Goal: Task Accomplishment & Management: Contribute content

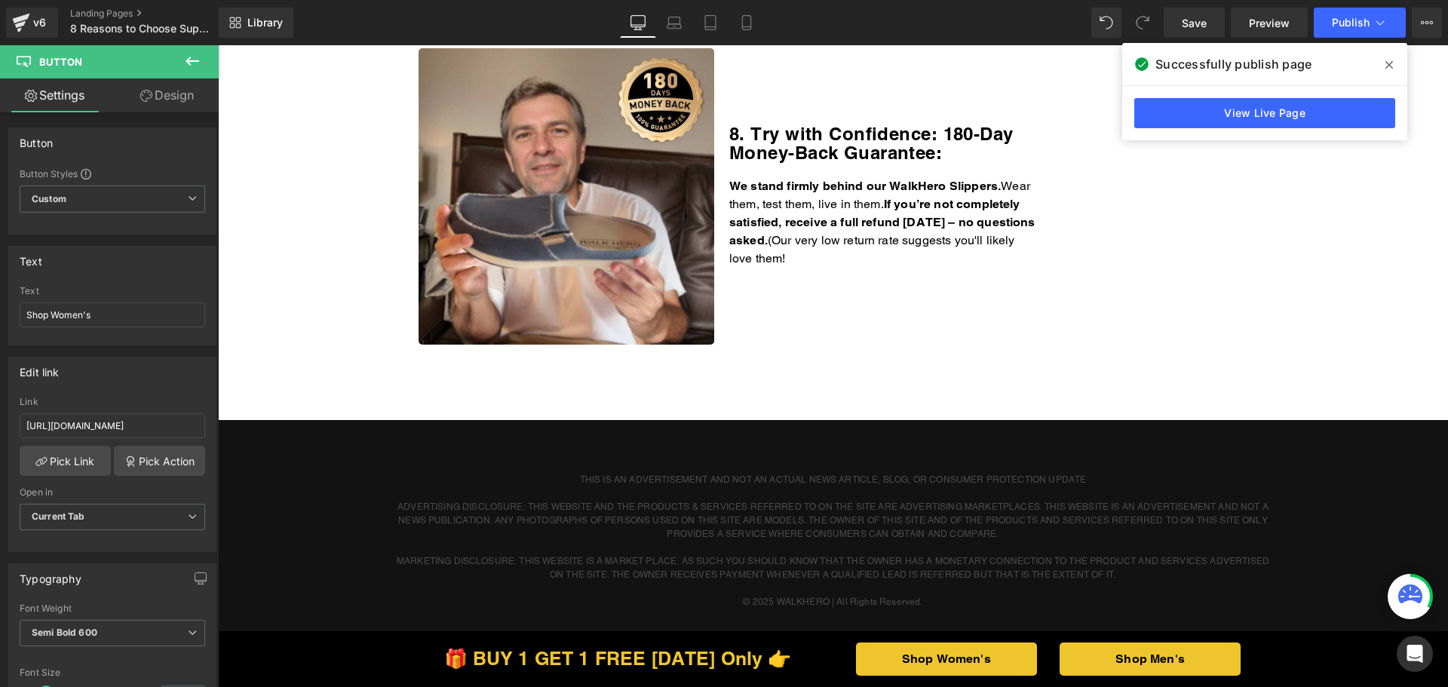
scroll to position [2565, 0]
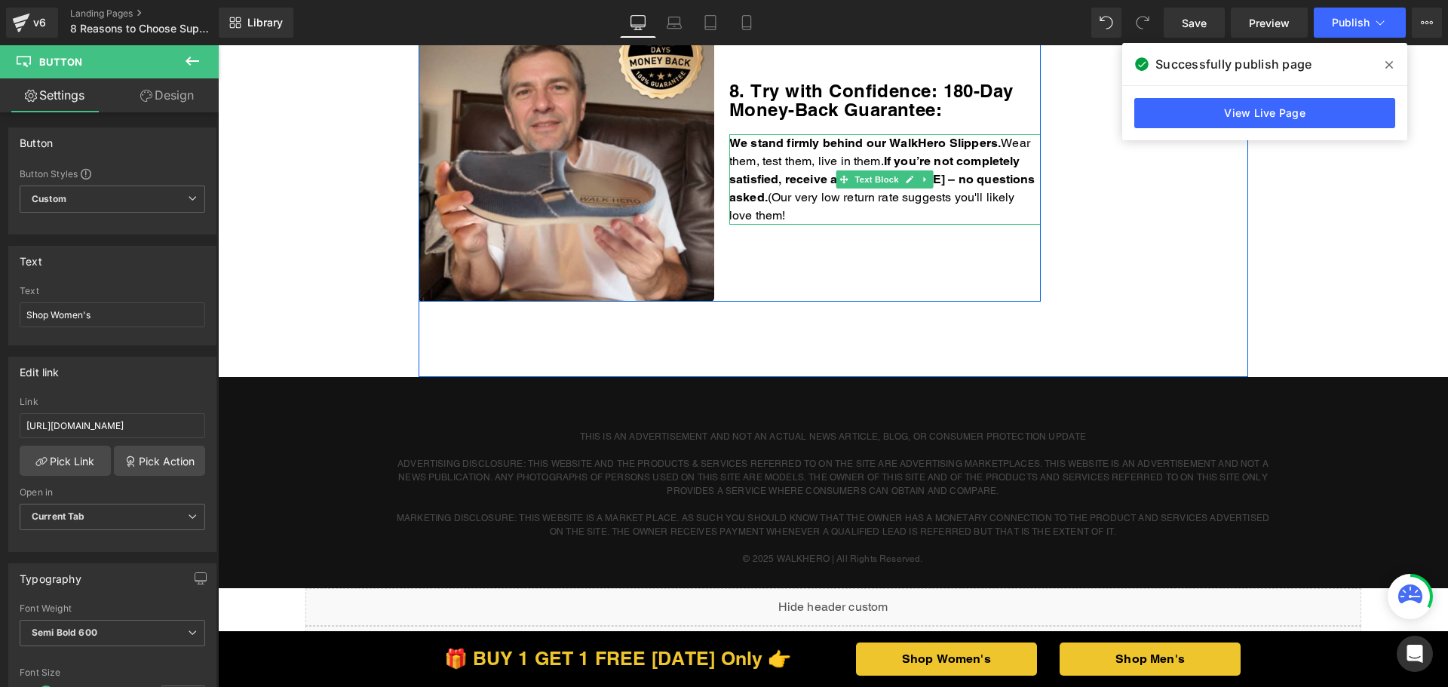
click at [880, 192] on p "We stand firmly behind our WalkHero Slippers. Wear them, test them, live in the…" at bounding box center [885, 179] width 312 height 91
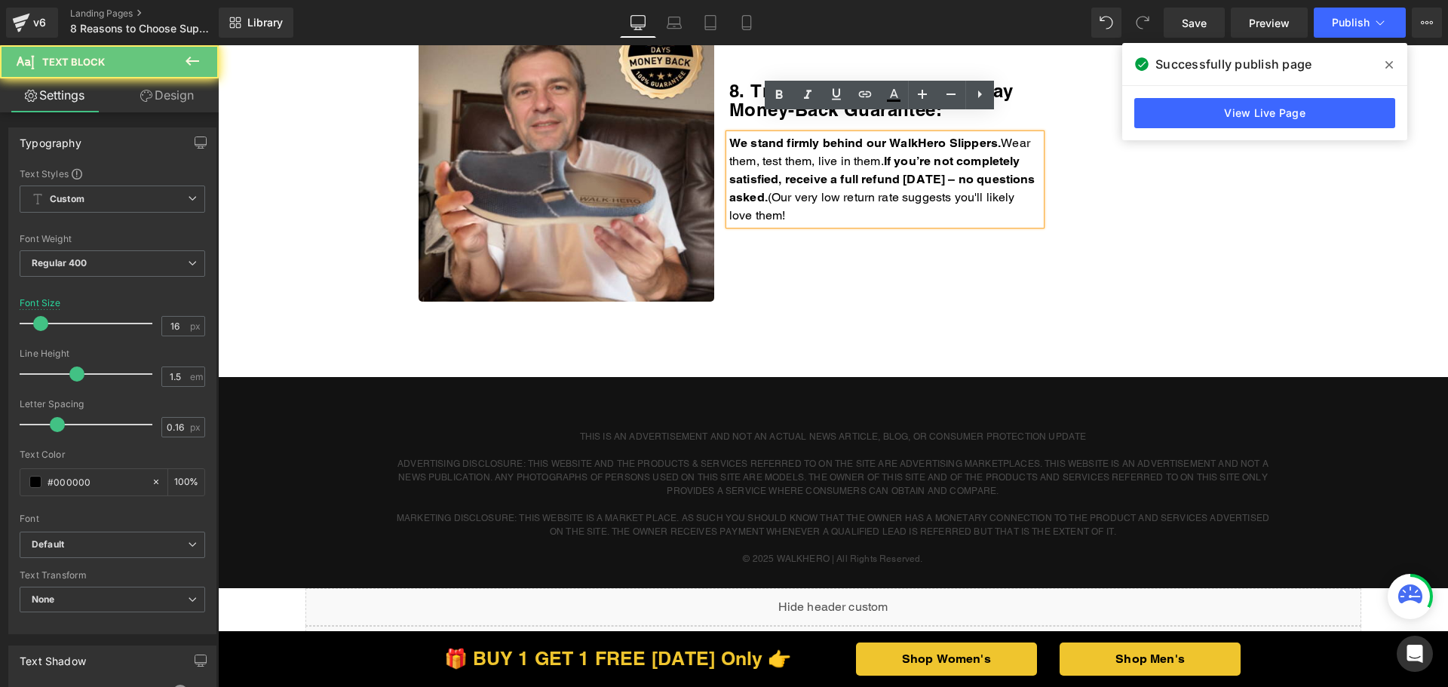
click at [880, 198] on p "We stand firmly behind our WalkHero Slippers. Wear them, test them, live in the…" at bounding box center [885, 179] width 312 height 91
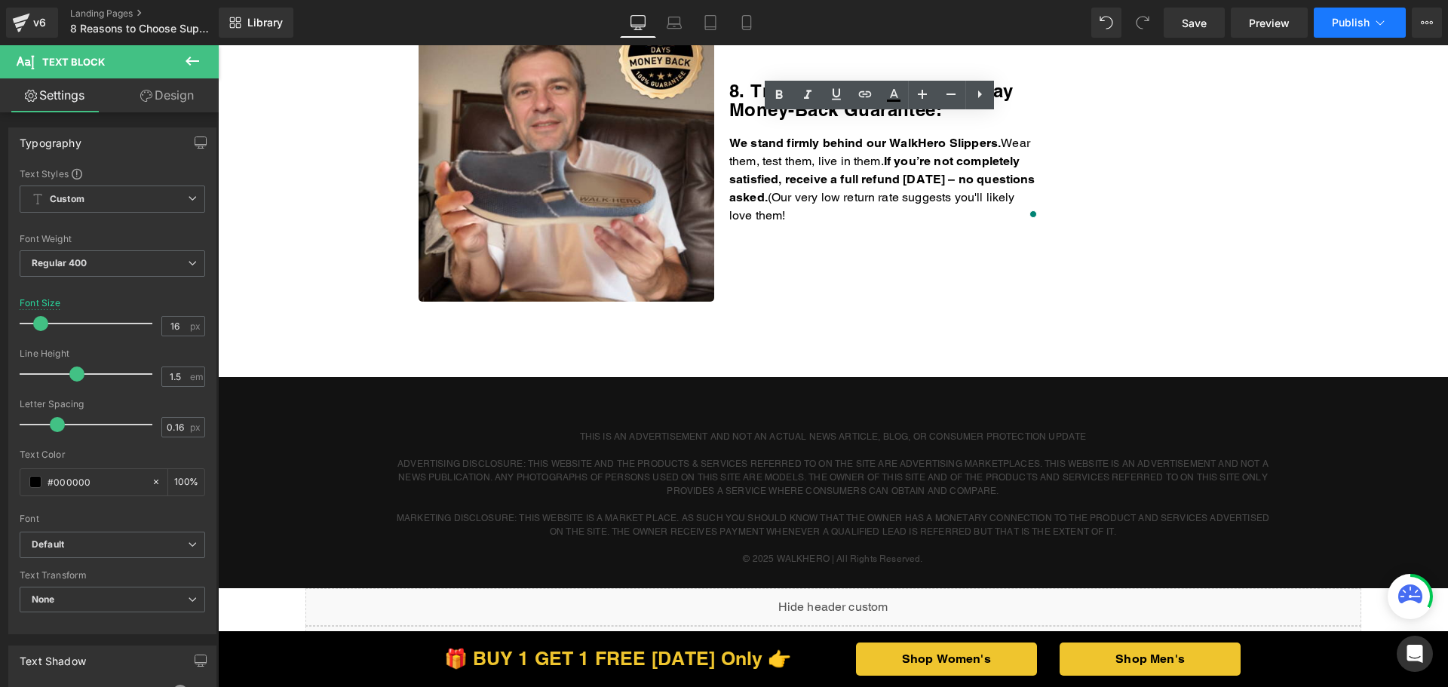
click at [1327, 31] on button "Publish" at bounding box center [1360, 23] width 92 height 30
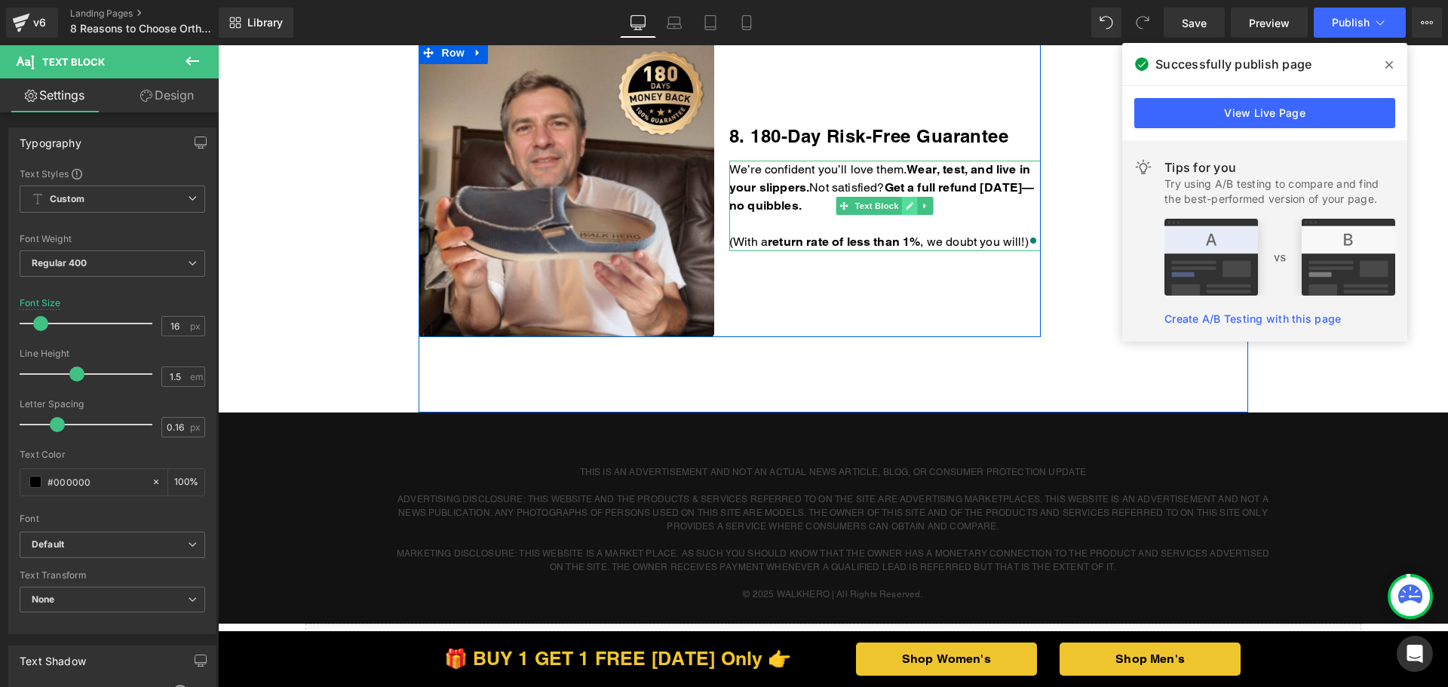
click at [908, 208] on icon at bounding box center [910, 205] width 8 height 9
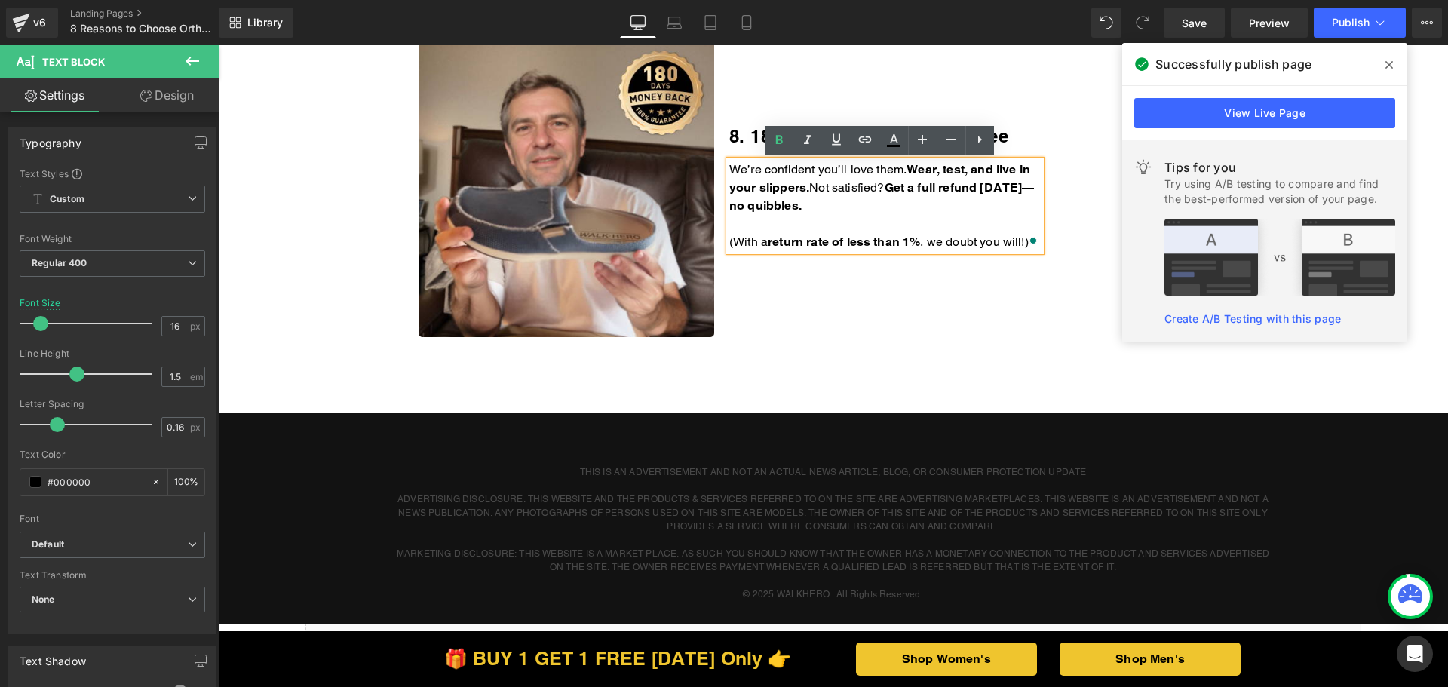
click at [905, 210] on p "We’re confident you’ll love them. Wear, test, and live in your slippers. Not sa…" at bounding box center [885, 188] width 312 height 54
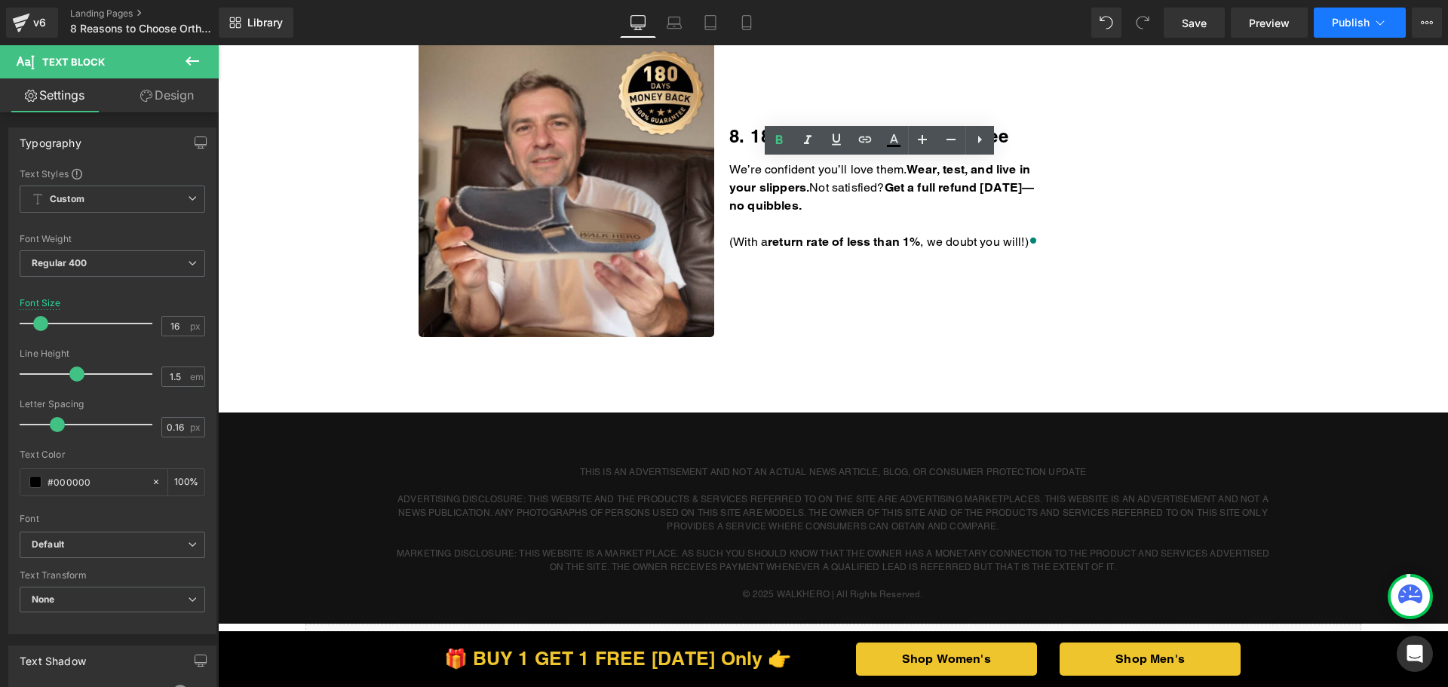
click at [1356, 30] on button "Publish" at bounding box center [1360, 23] width 92 height 30
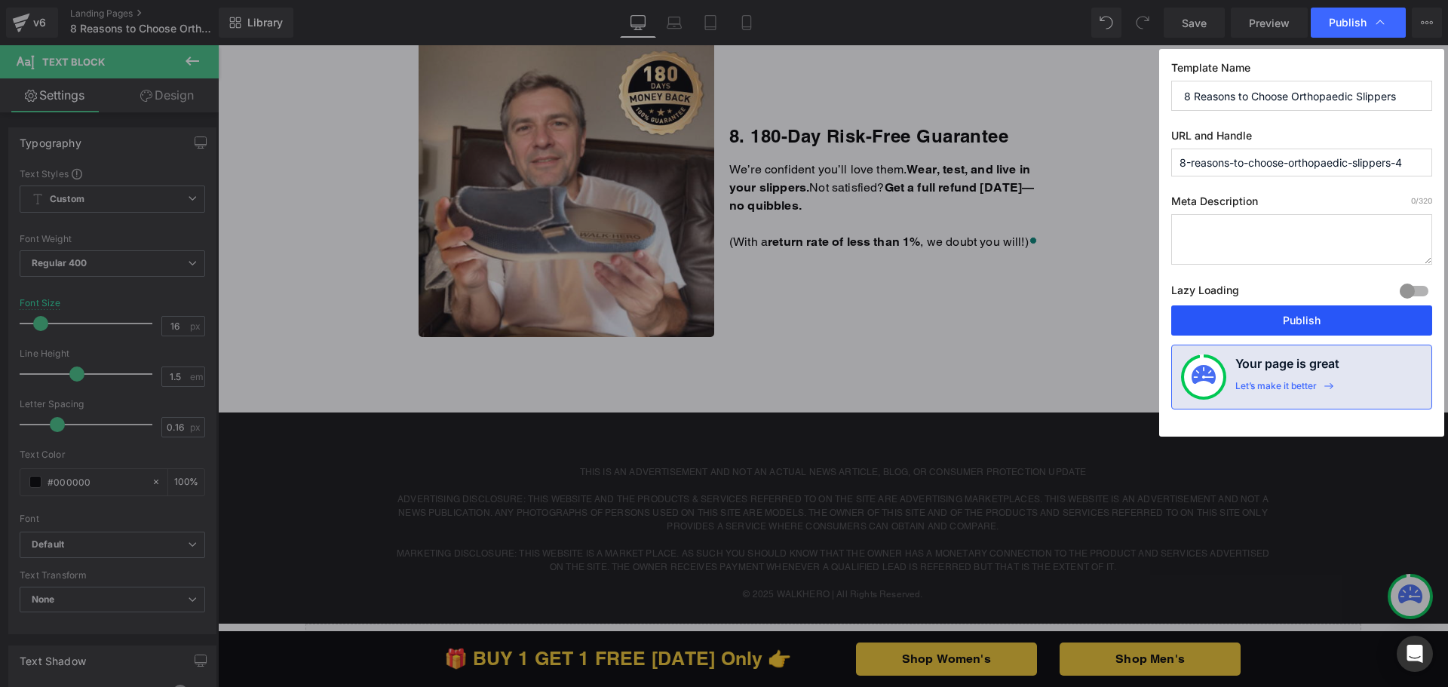
click at [812, 149] on button "Publish" at bounding box center [661, 133] width 301 height 32
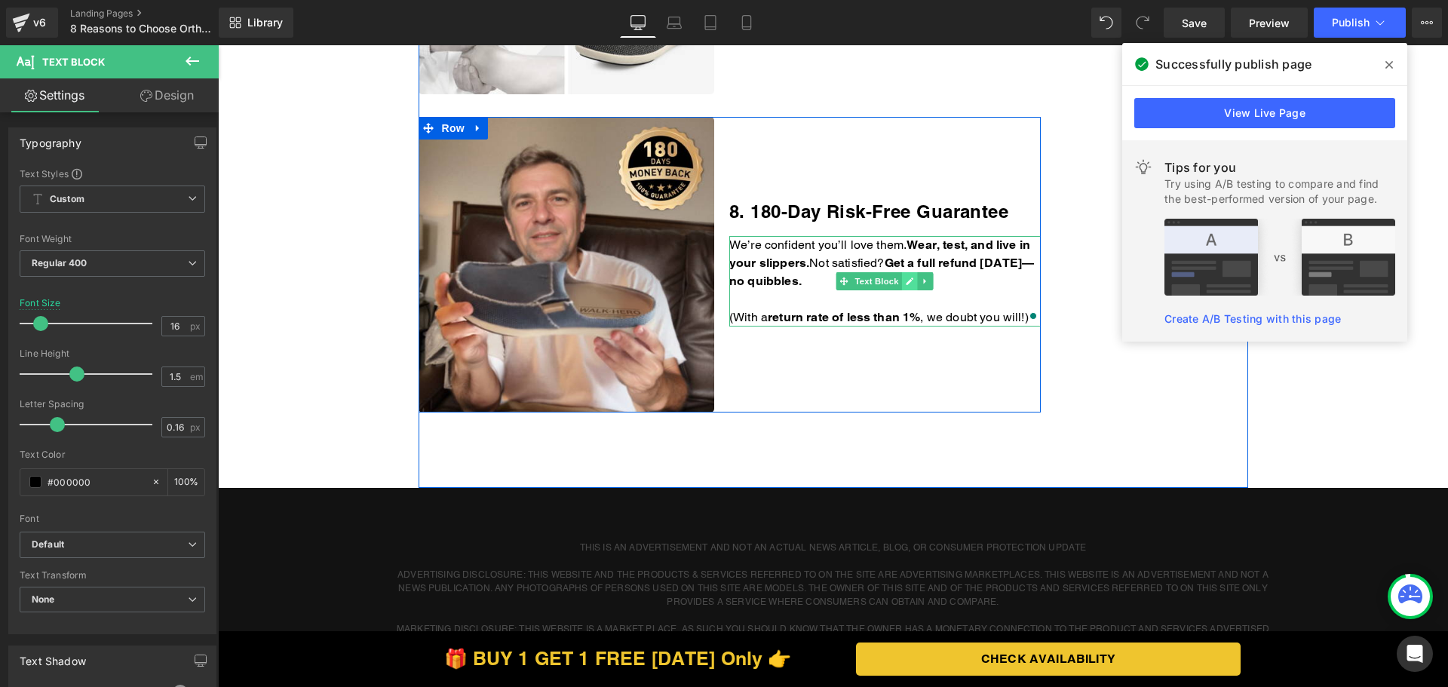
click at [902, 284] on link at bounding box center [910, 281] width 16 height 18
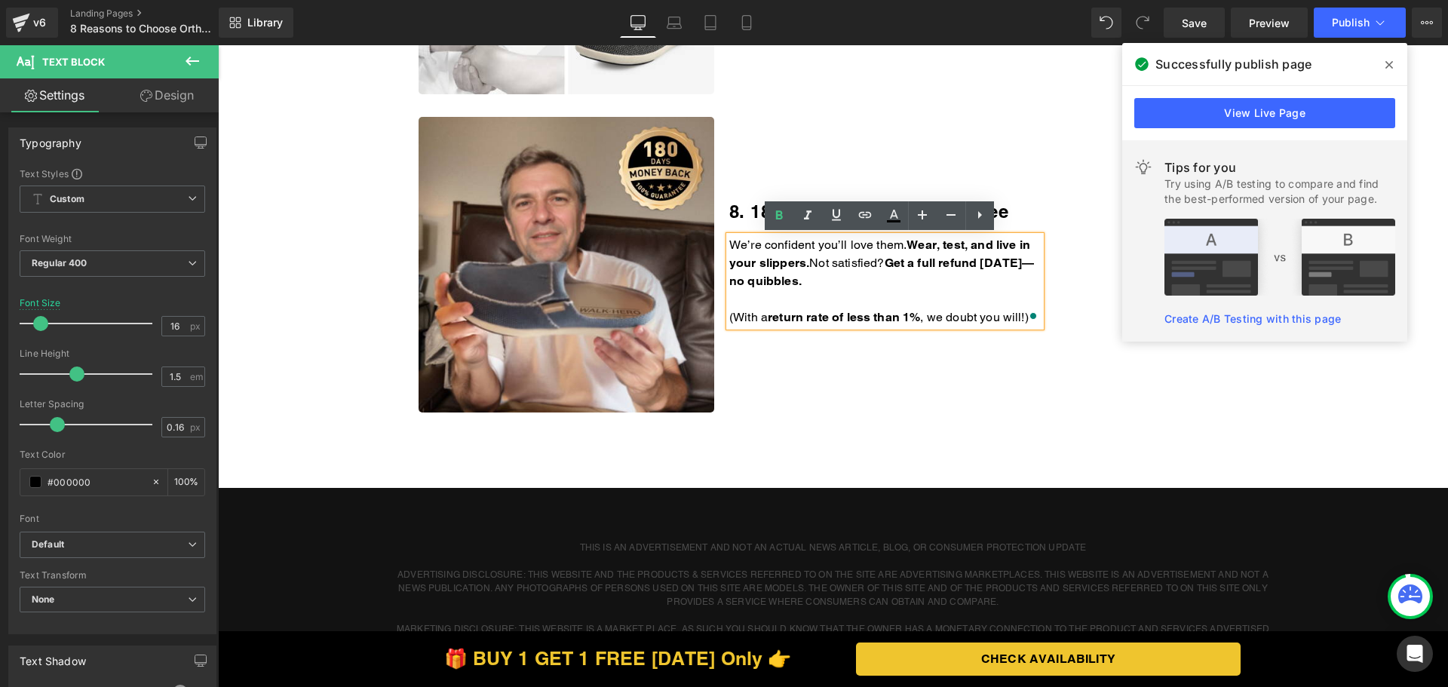
click at [883, 286] on p "We’re confident you’ll love them. Wear, test, and live in your slippers. Not sa…" at bounding box center [885, 263] width 312 height 54
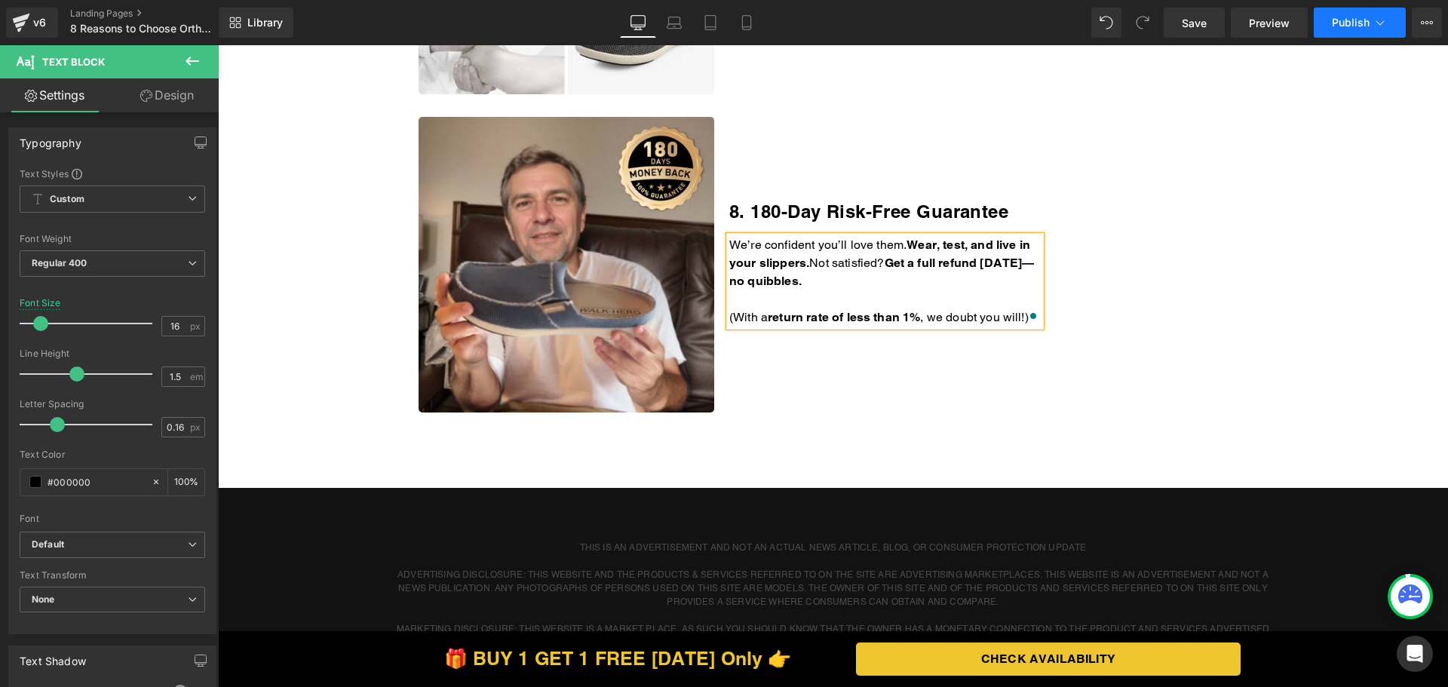
click at [1343, 17] on span "Publish" at bounding box center [1351, 23] width 38 height 12
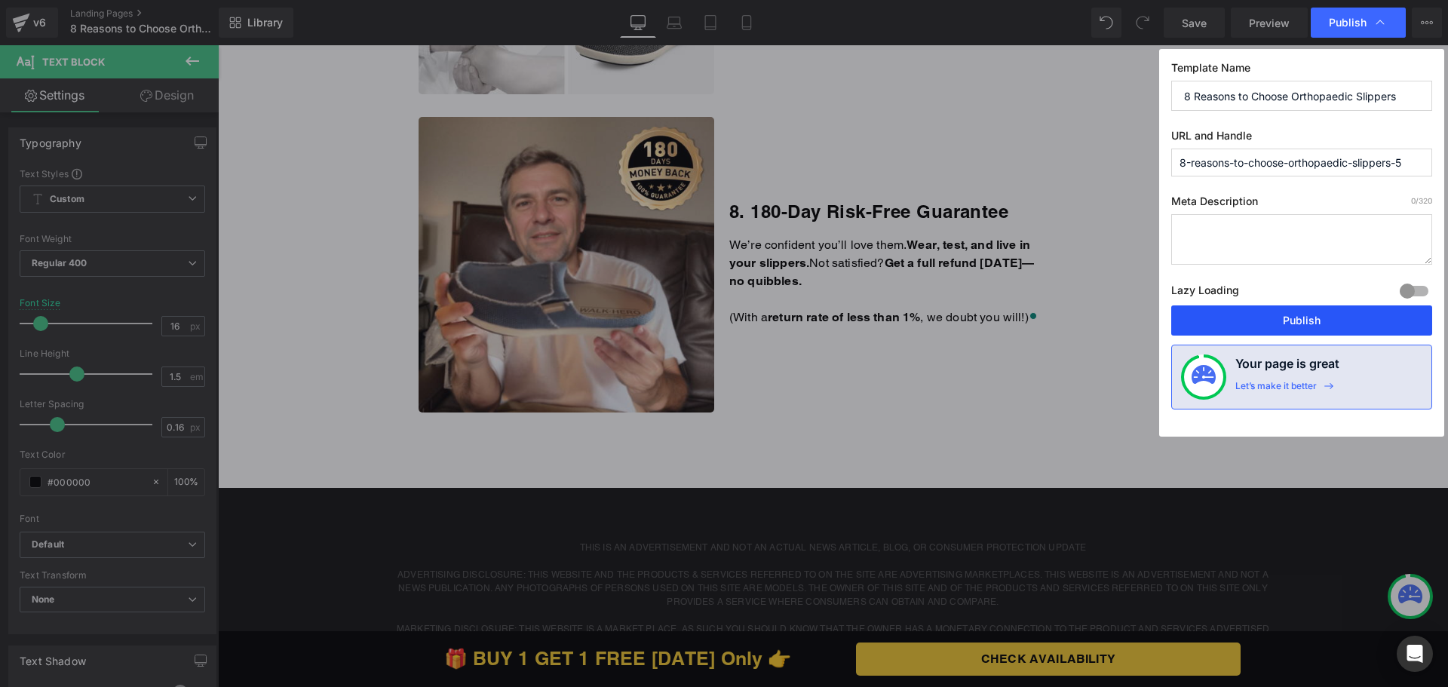
drag, startPoint x: 1233, startPoint y: 327, endPoint x: 1015, endPoint y: 269, distance: 225.4
click at [0, 0] on button "Publish" at bounding box center [0, 0] width 0 height 0
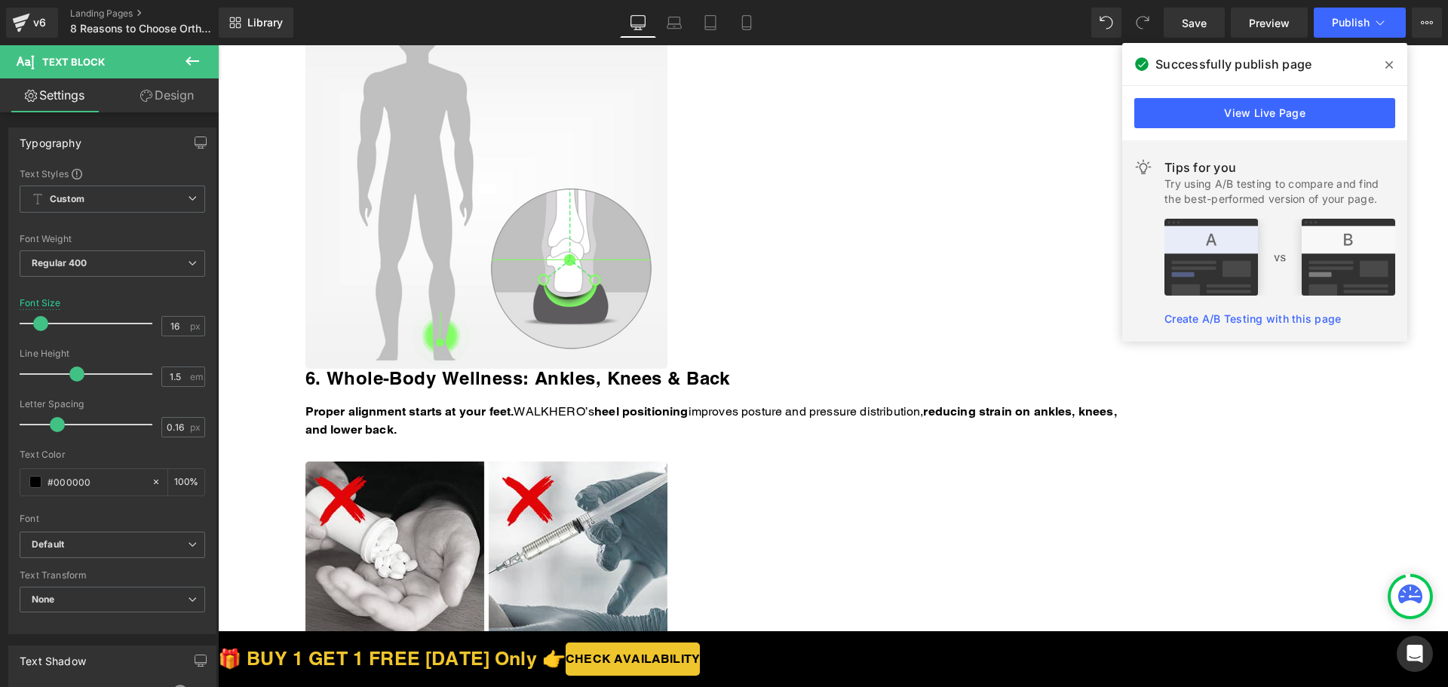
click at [218, 45] on icon at bounding box center [218, 45] width 0 height 0
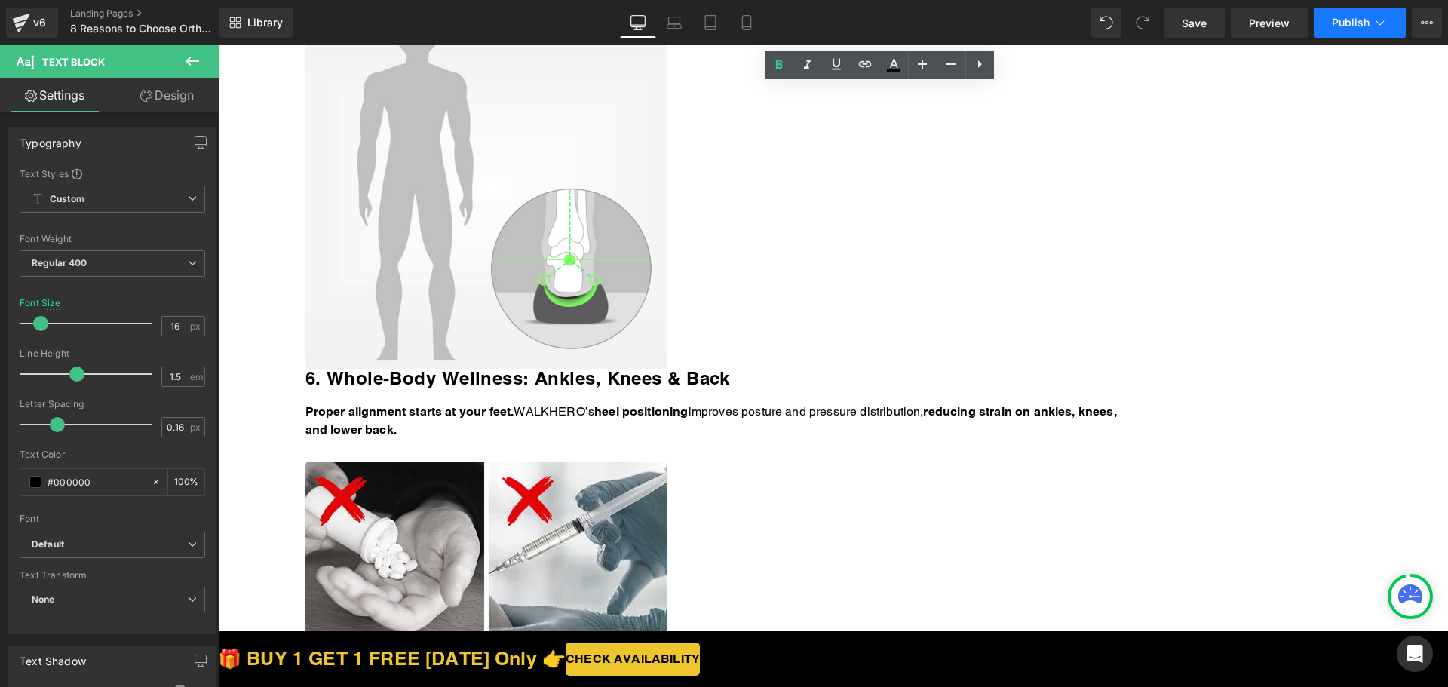
click at [1351, 23] on span "Publish" at bounding box center [1351, 23] width 38 height 12
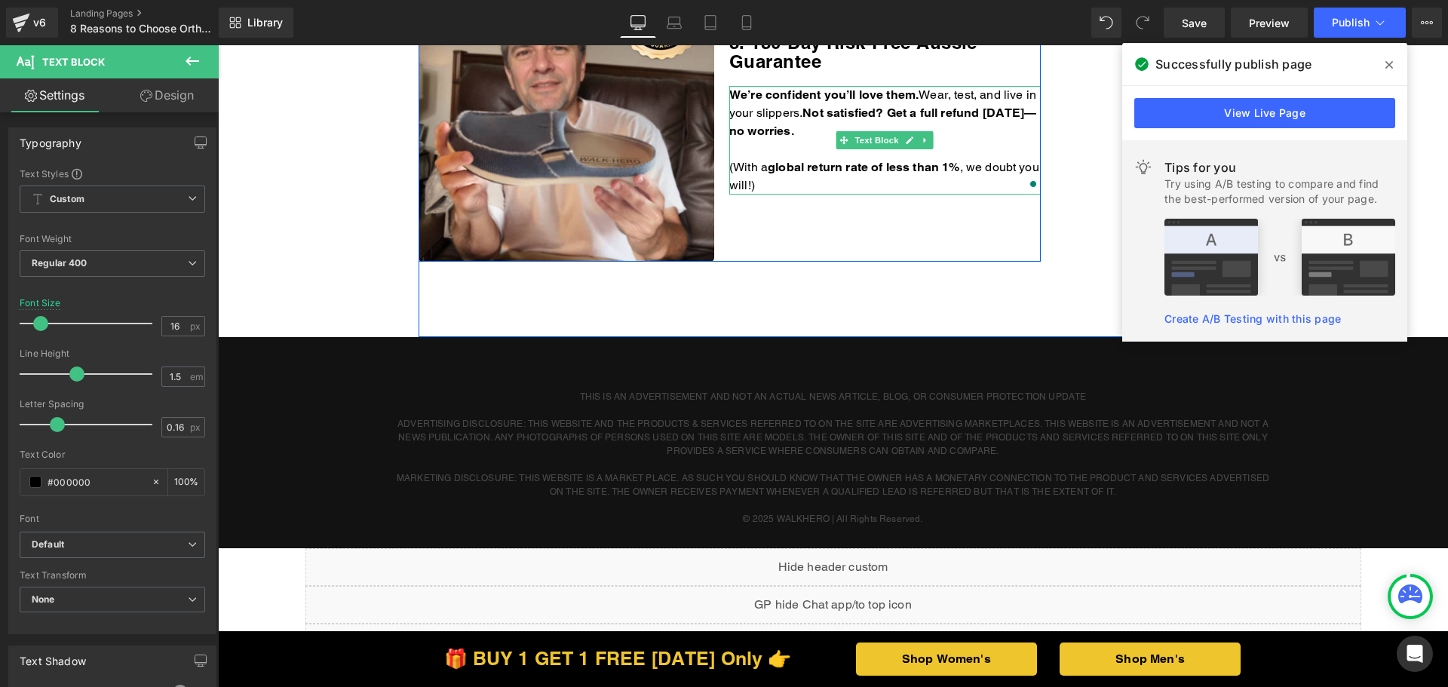
drag, startPoint x: 218, startPoint y: 45, endPoint x: 879, endPoint y: 188, distance: 676.0
click at [879, 188] on p "(With a g lobal return rate of less than 1% , we doubt you will!)" at bounding box center [885, 176] width 312 height 36
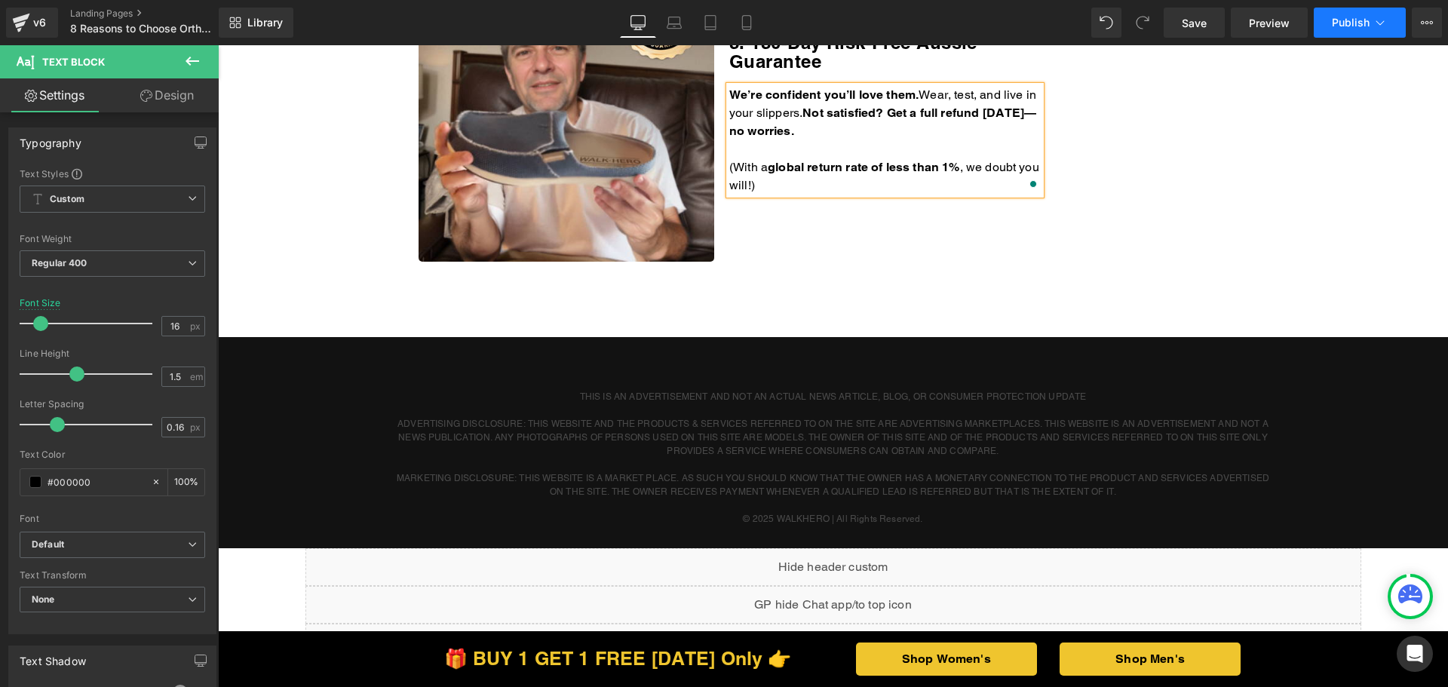
click at [1329, 26] on button "Publish" at bounding box center [1360, 23] width 92 height 30
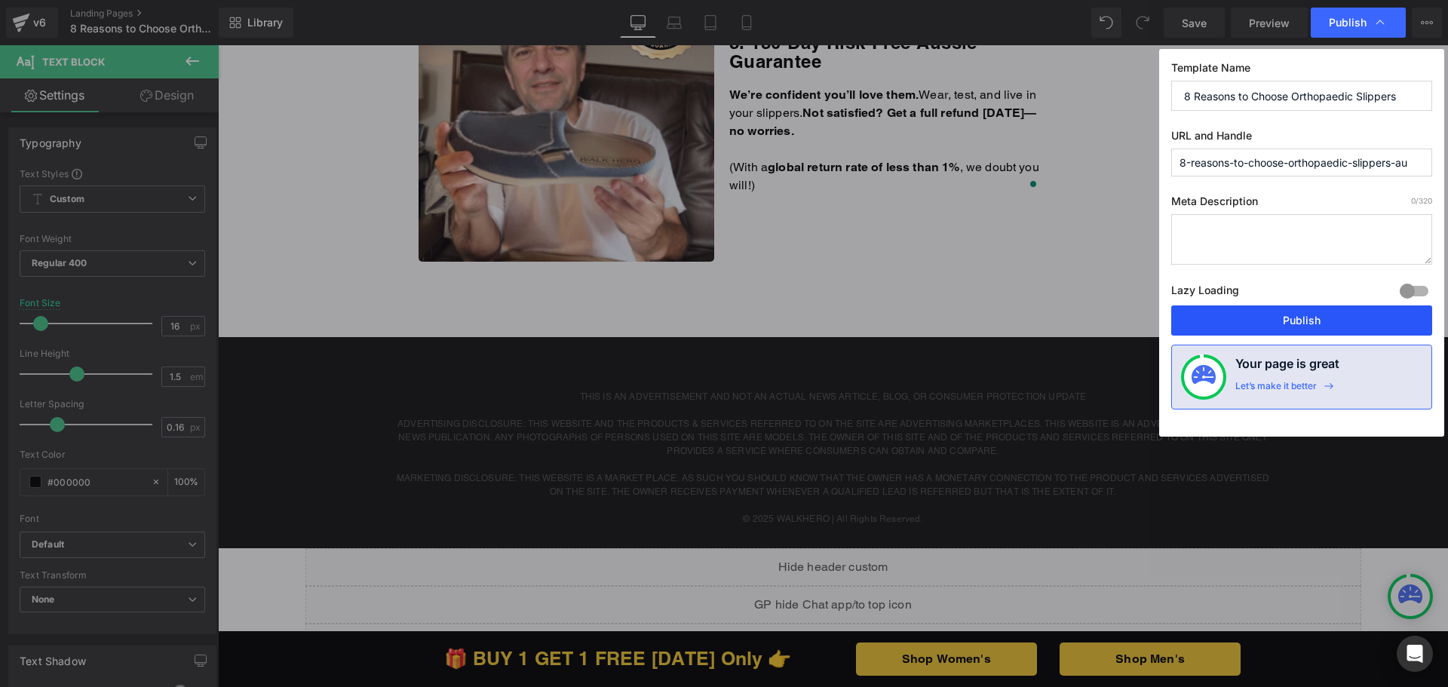
drag, startPoint x: 1017, startPoint y: 275, endPoint x: 1235, endPoint y: 320, distance: 222.7
click at [1235, 320] on button "Publish" at bounding box center [1301, 321] width 261 height 30
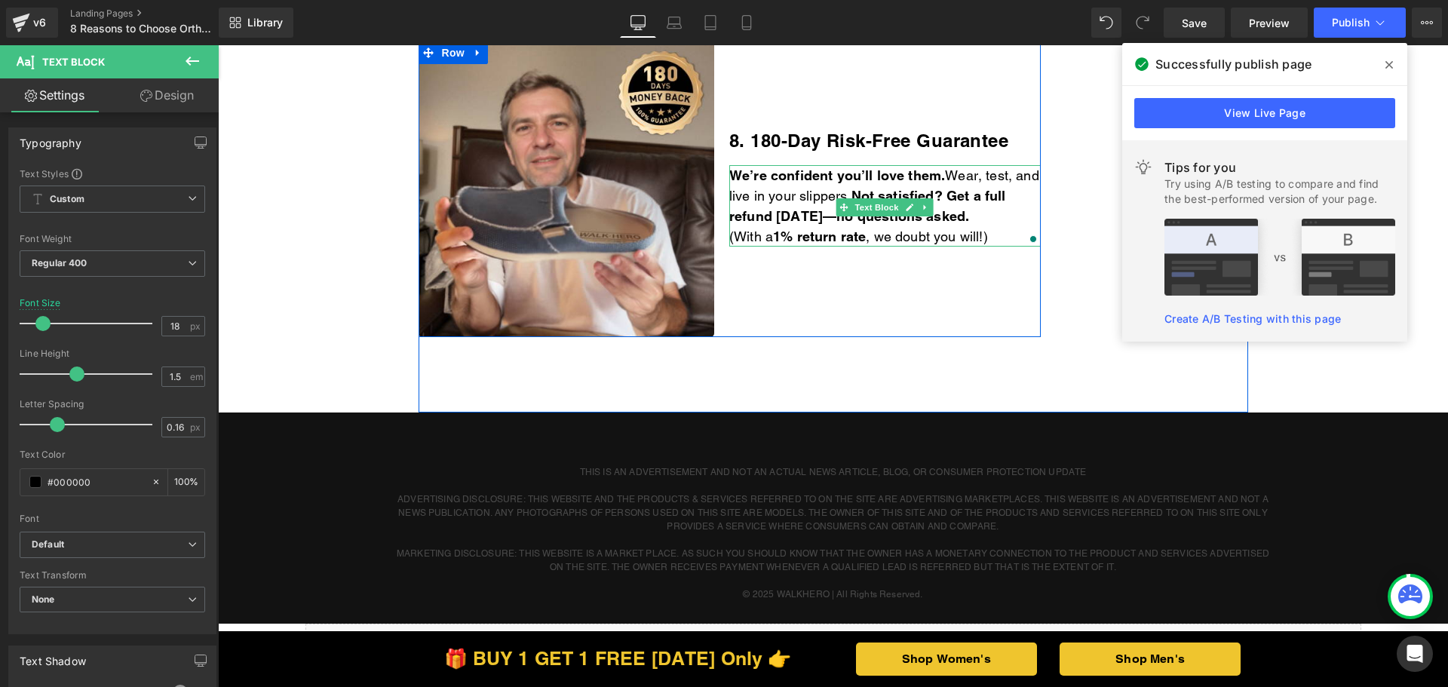
click at [1003, 239] on p "(With a 1% return rate , we doubt you will!)" at bounding box center [885, 236] width 312 height 20
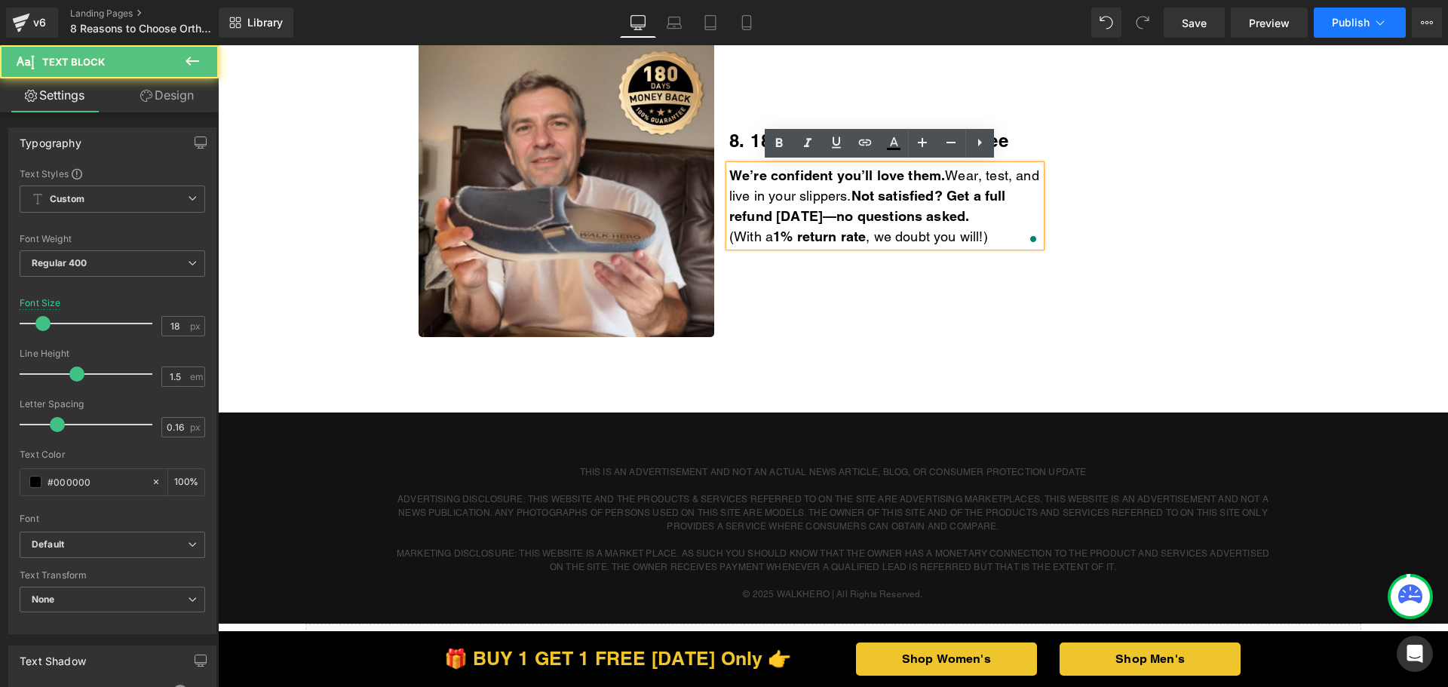
click at [1342, 14] on button "Publish" at bounding box center [1360, 23] width 92 height 30
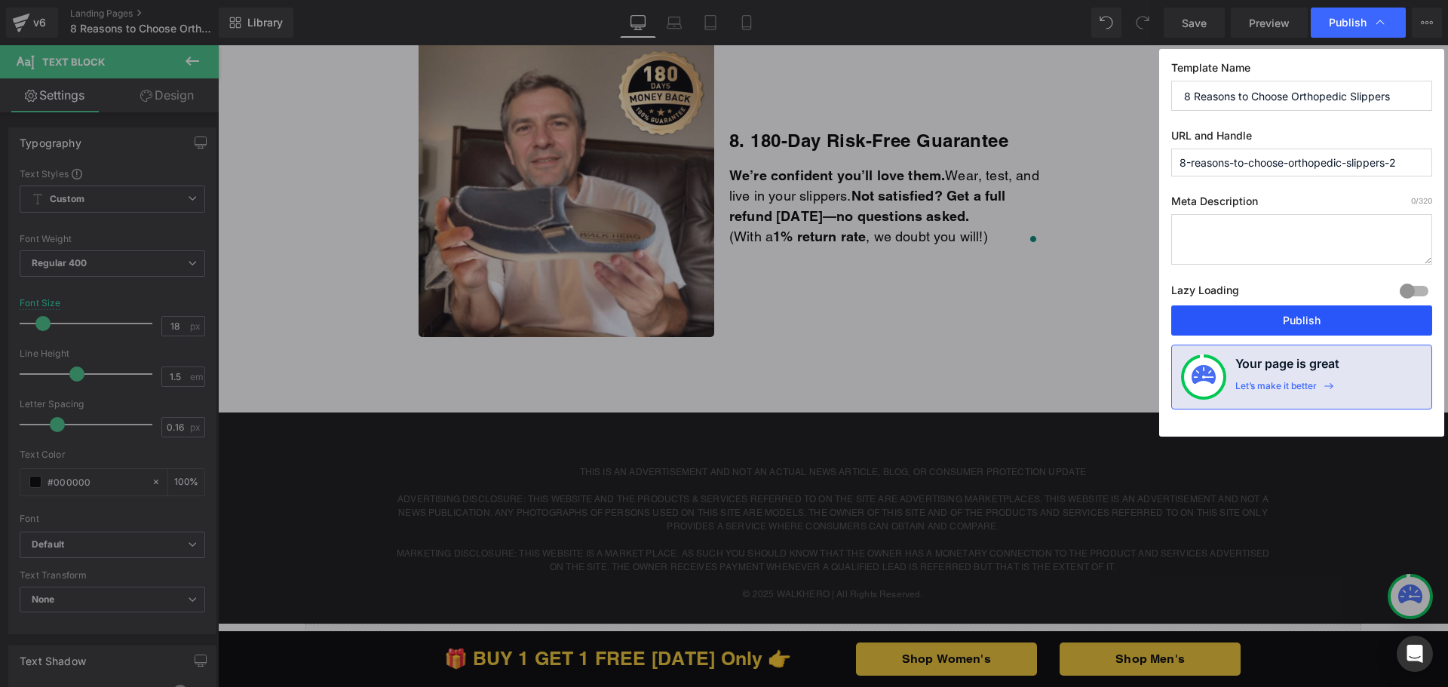
drag, startPoint x: 1272, startPoint y: 324, endPoint x: 1049, endPoint y: 256, distance: 232.9
click at [1272, 324] on button "Publish" at bounding box center [1301, 321] width 261 height 30
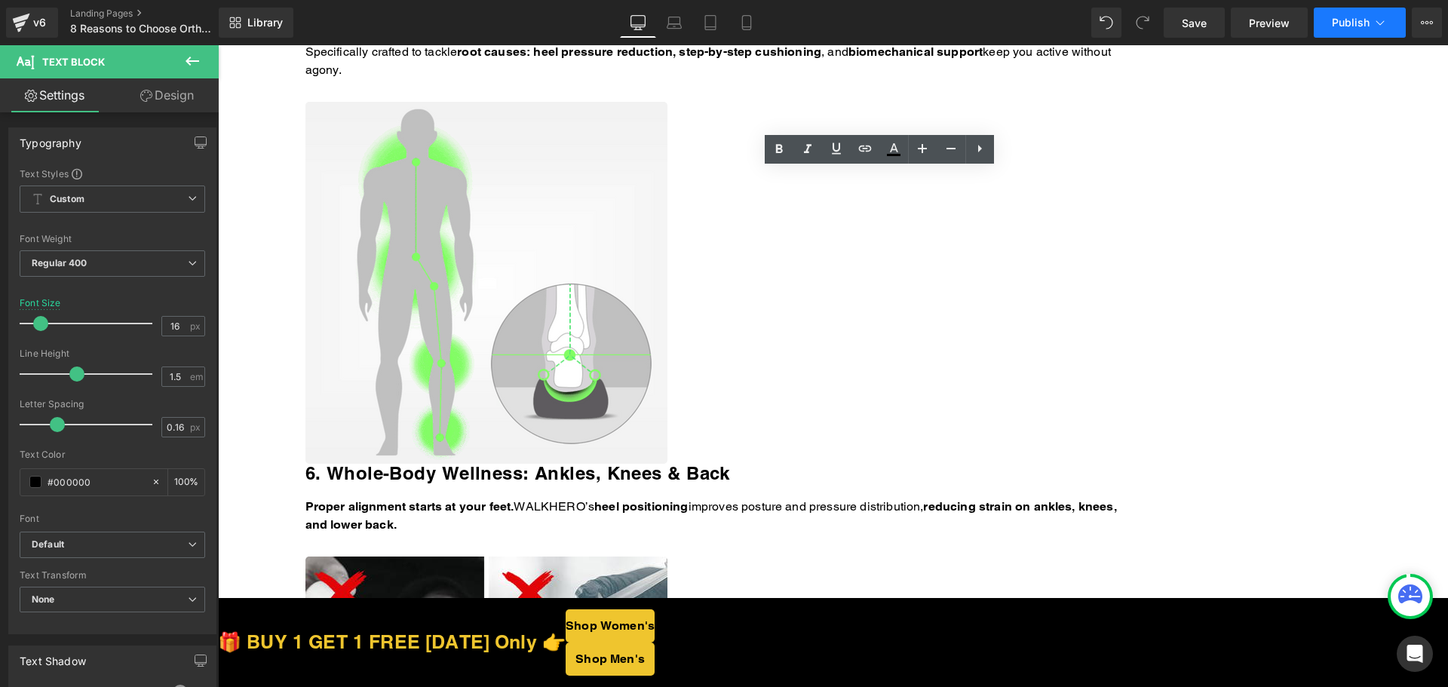
click at [1380, 25] on icon at bounding box center [1380, 22] width 15 height 15
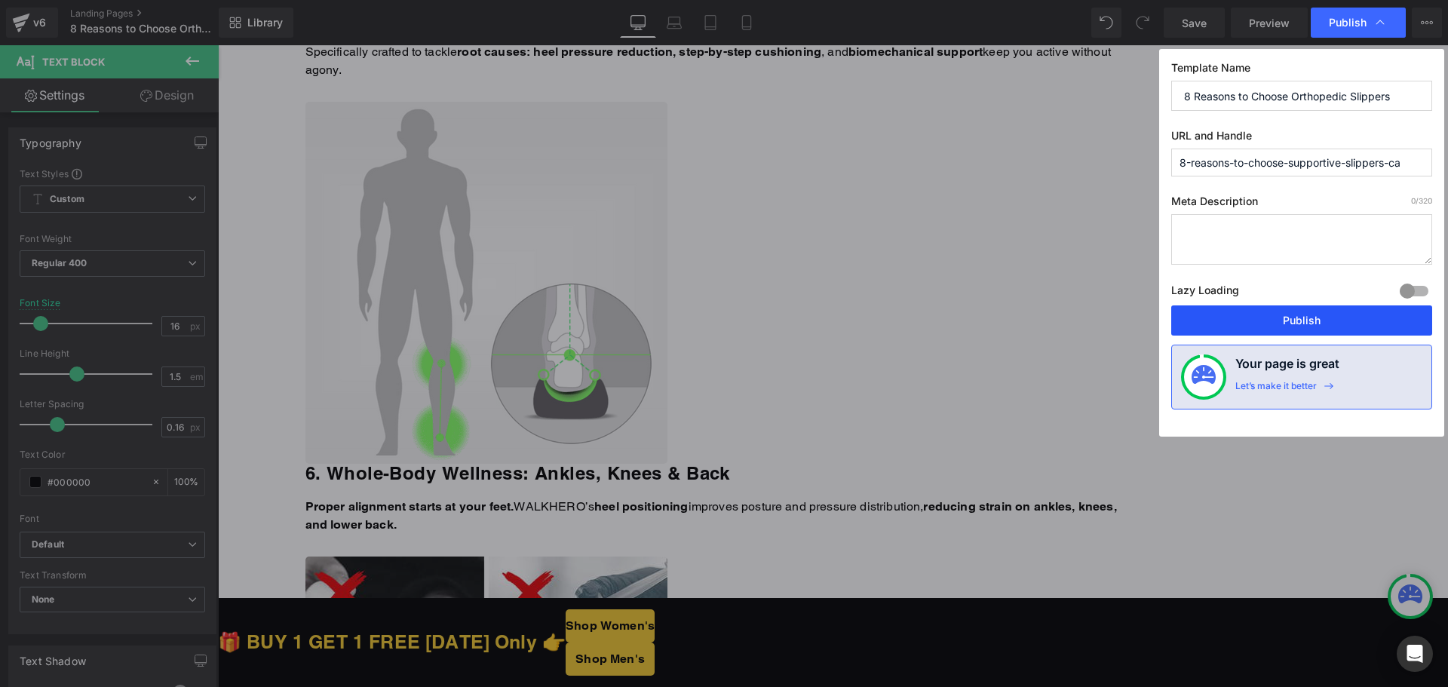
click at [1257, 309] on button "Publish" at bounding box center [1301, 321] width 261 height 30
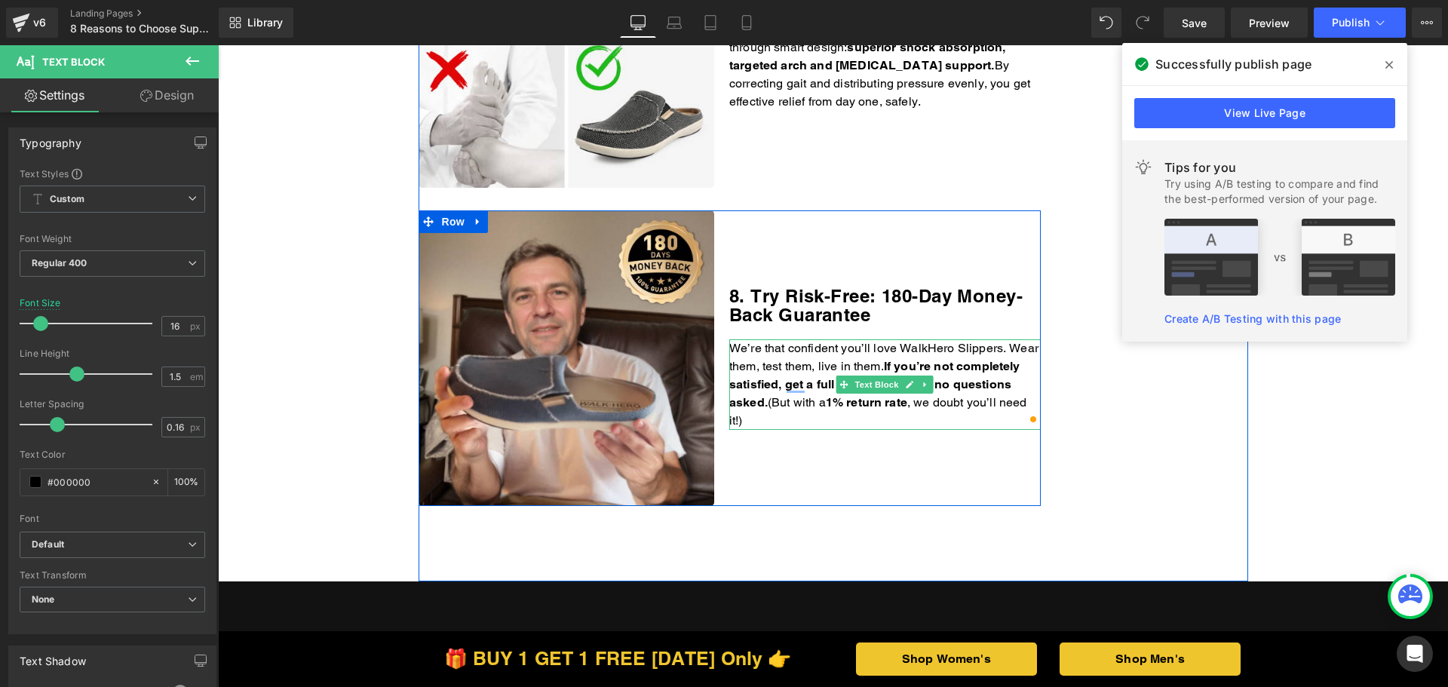
click at [871, 386] on p "We’re that confident you’ll love WalkHero Slippers. Wear them, test them, live …" at bounding box center [885, 384] width 312 height 91
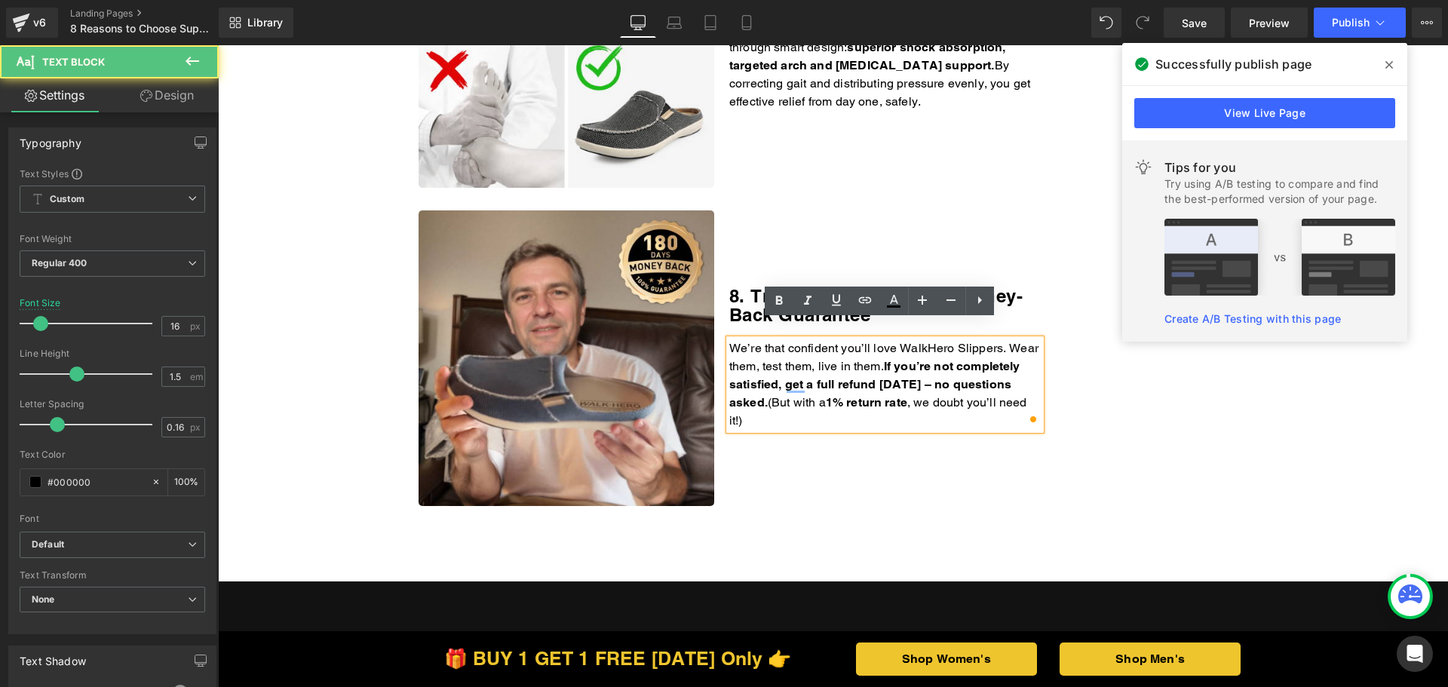
click at [839, 401] on p "We’re that confident you’ll love WalkHero Slippers. Wear them, test them, live …" at bounding box center [885, 384] width 312 height 91
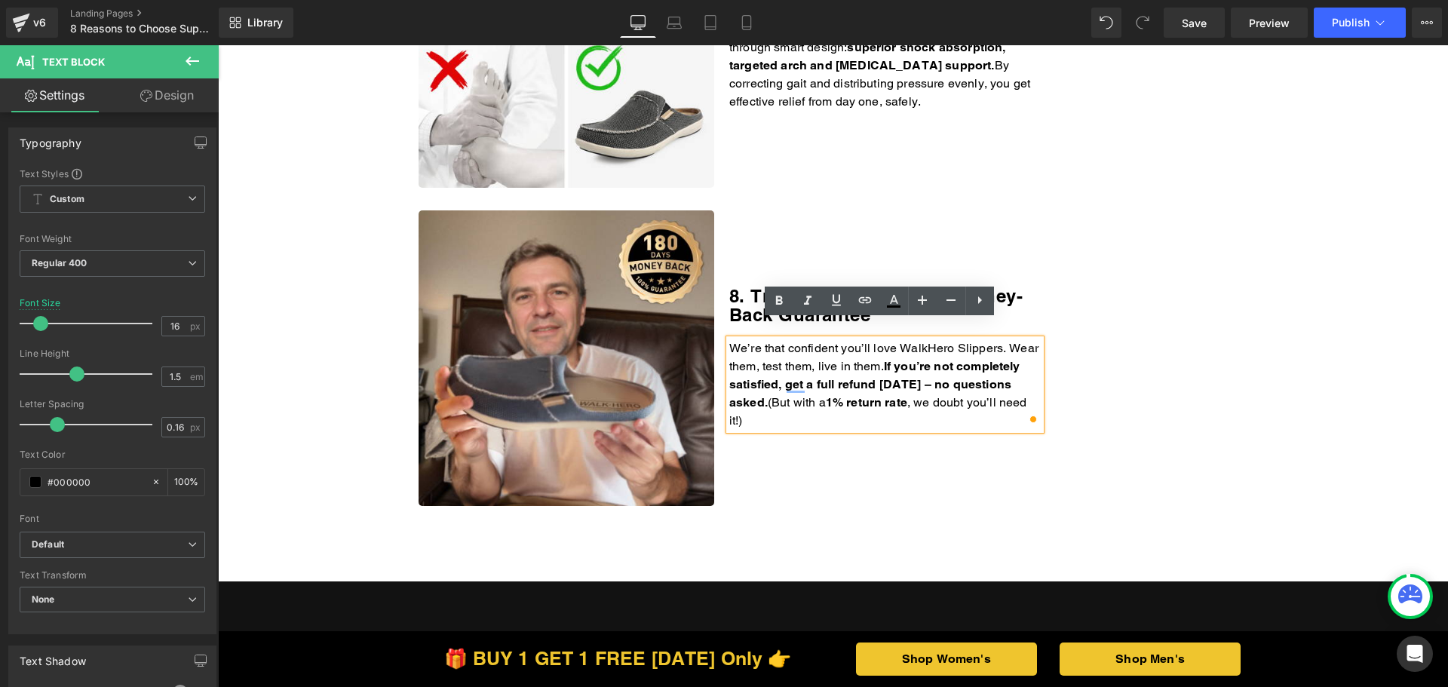
click at [1336, 38] on div "Library Desktop Desktop Laptop Tablet Mobile Save Preview Publish Scheduled Vie…" at bounding box center [834, 22] width 1230 height 45
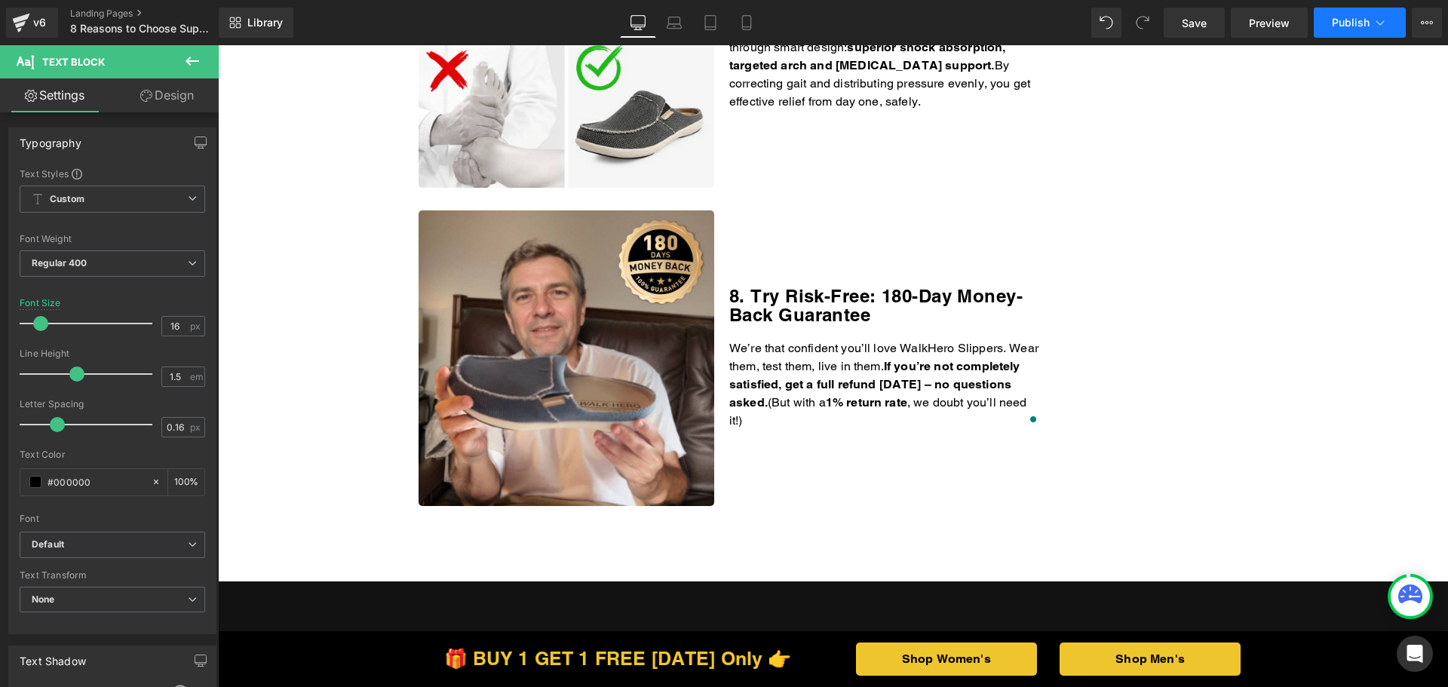
click at [1340, 36] on div "Library Desktop Desktop Laptop Tablet Mobile Save Preview Publish Scheduled Vie…" at bounding box center [834, 22] width 1230 height 45
click at [1340, 32] on button "Publish" at bounding box center [1360, 23] width 92 height 30
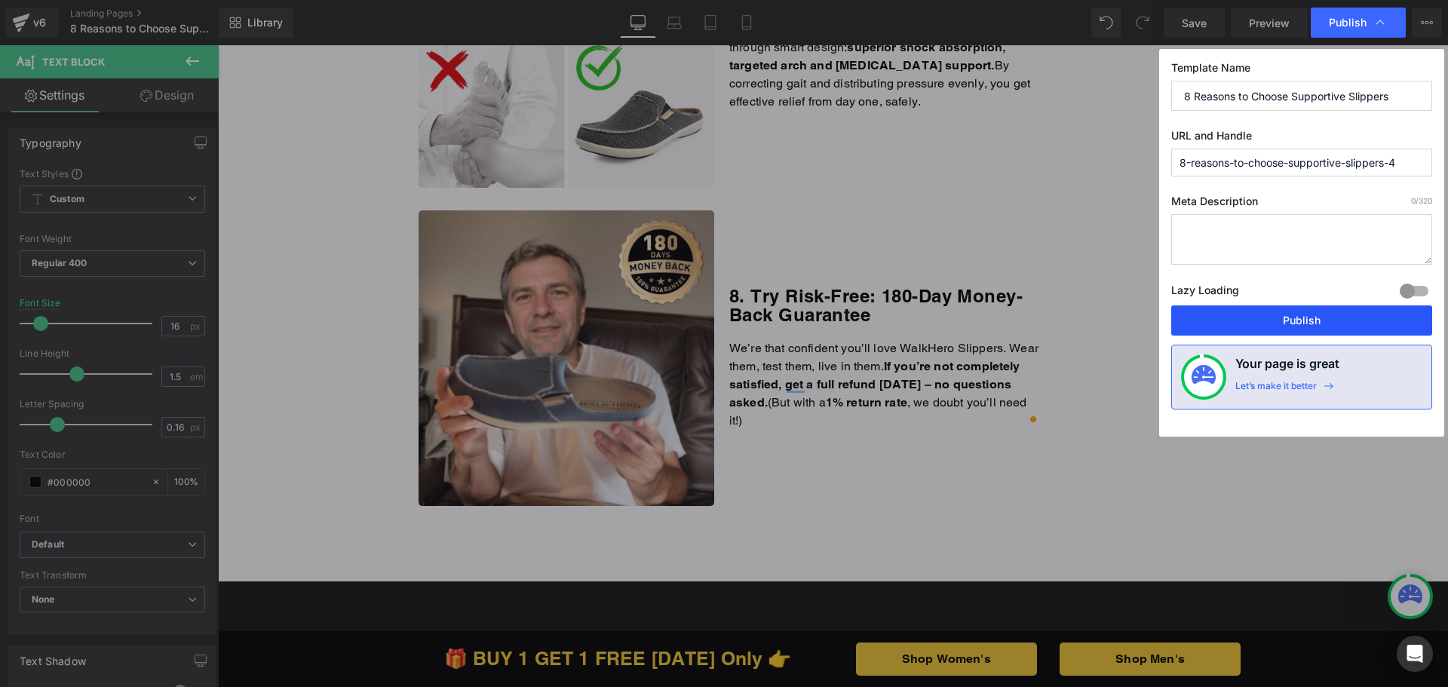
click at [700, 330] on button "Publish" at bounding box center [692, 339] width 16 height 18
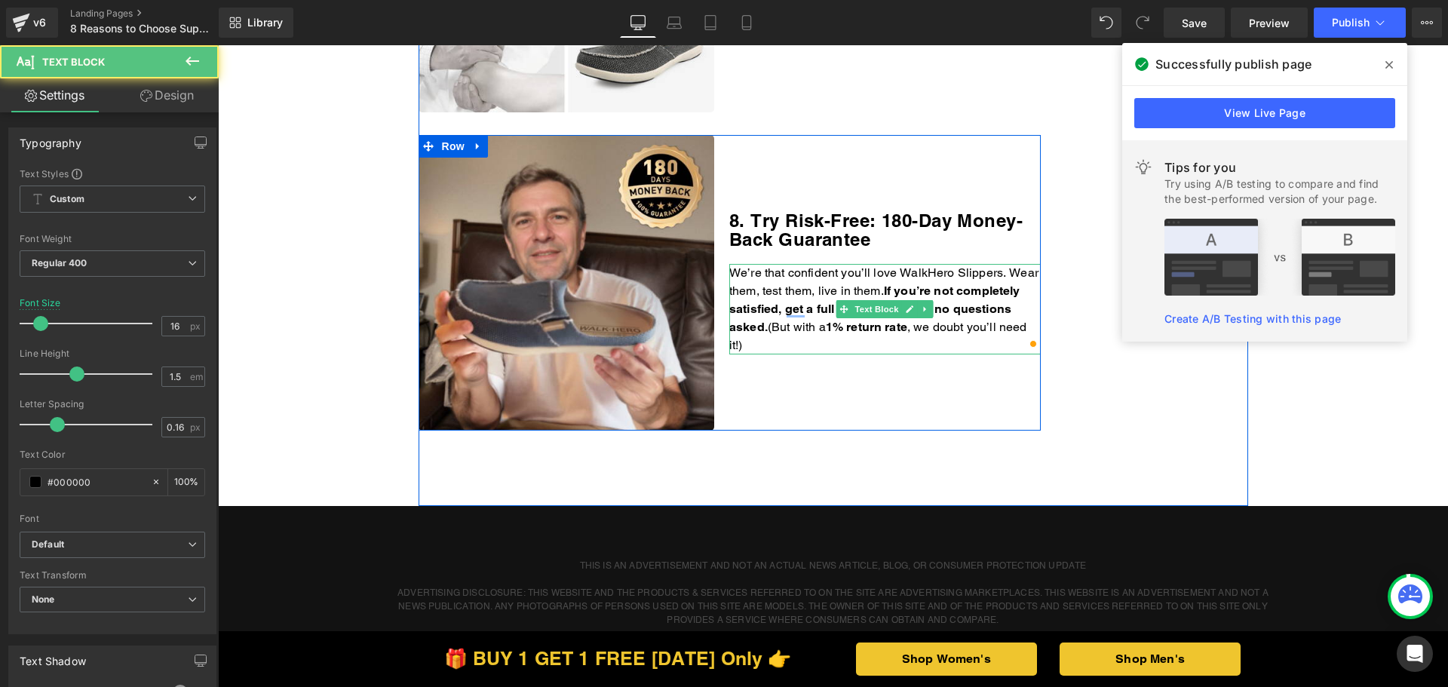
click at [814, 330] on p "We’re that confident you’ll love WalkHero Slippers. Wear them, test them, live …" at bounding box center [885, 309] width 312 height 91
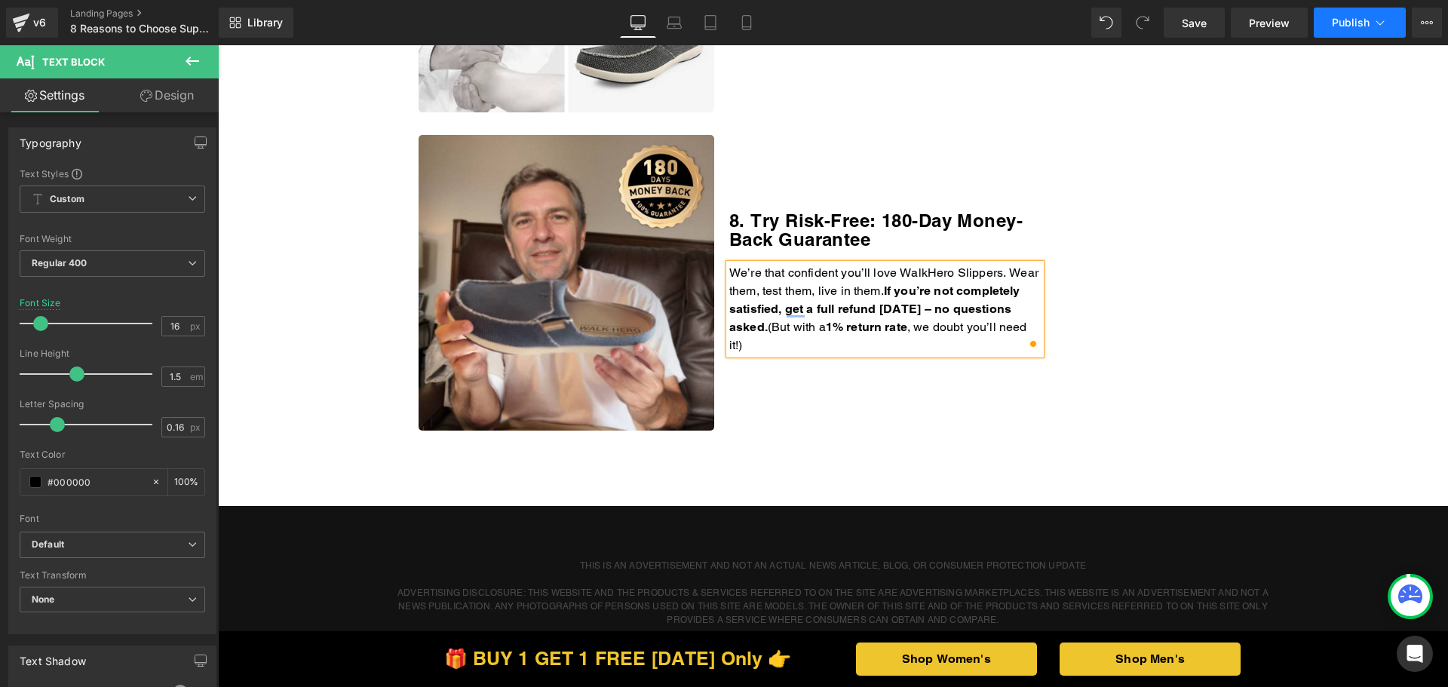
click at [1338, 26] on span "Publish" at bounding box center [1351, 23] width 38 height 12
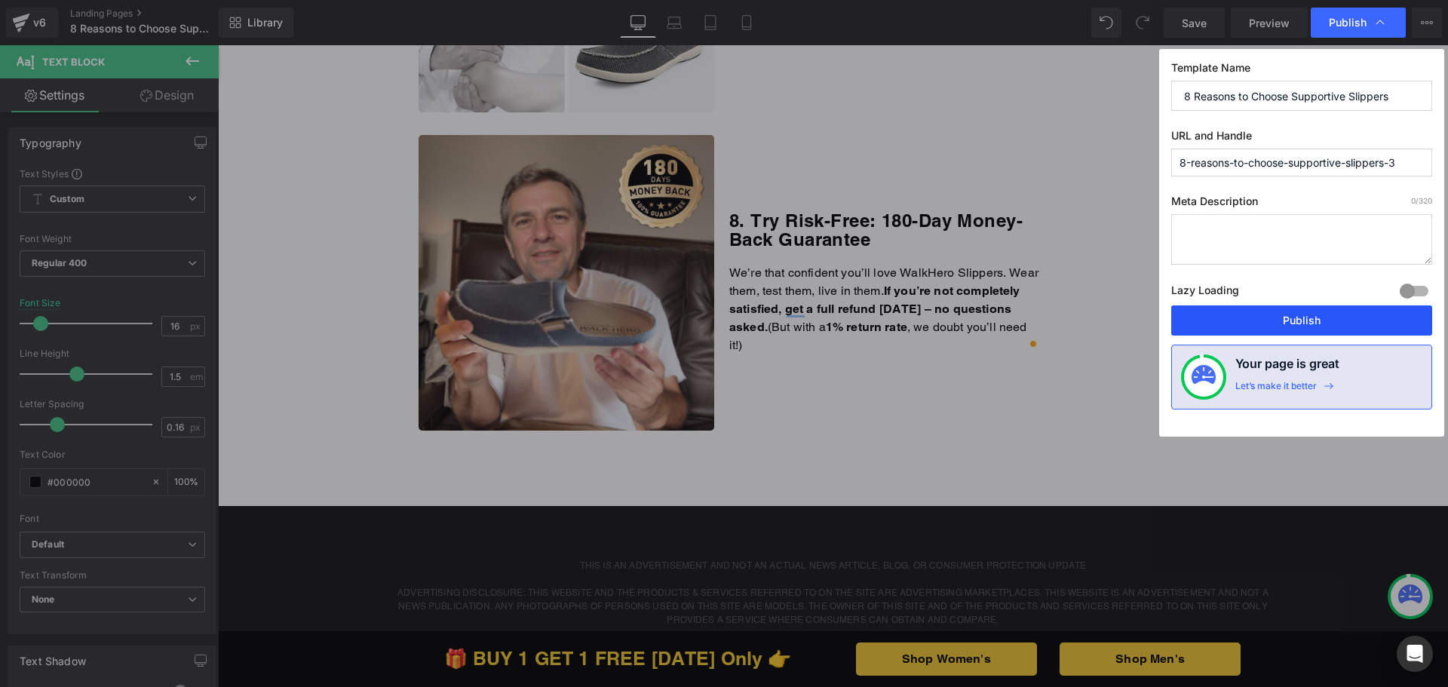
click at [700, 273] on button "Publish" at bounding box center [692, 264] width 16 height 18
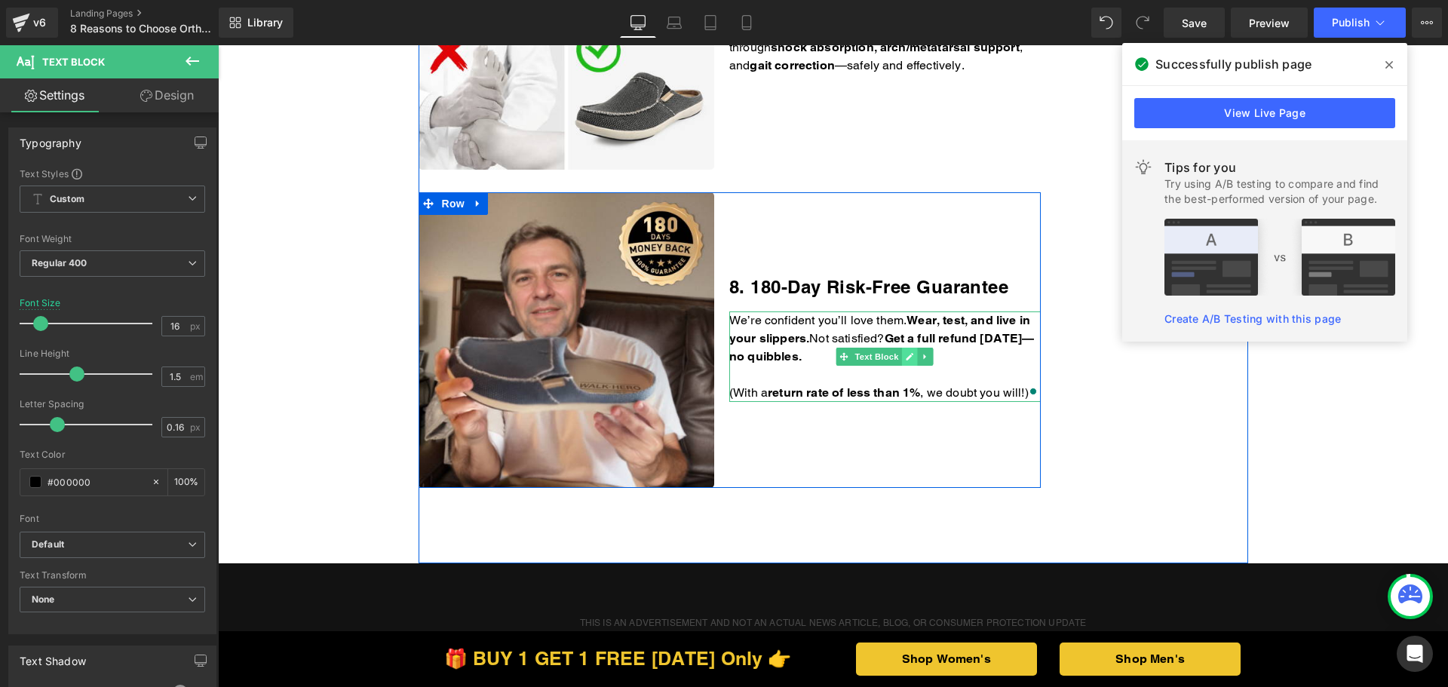
click at [907, 358] on icon at bounding box center [911, 358] width 8 height 8
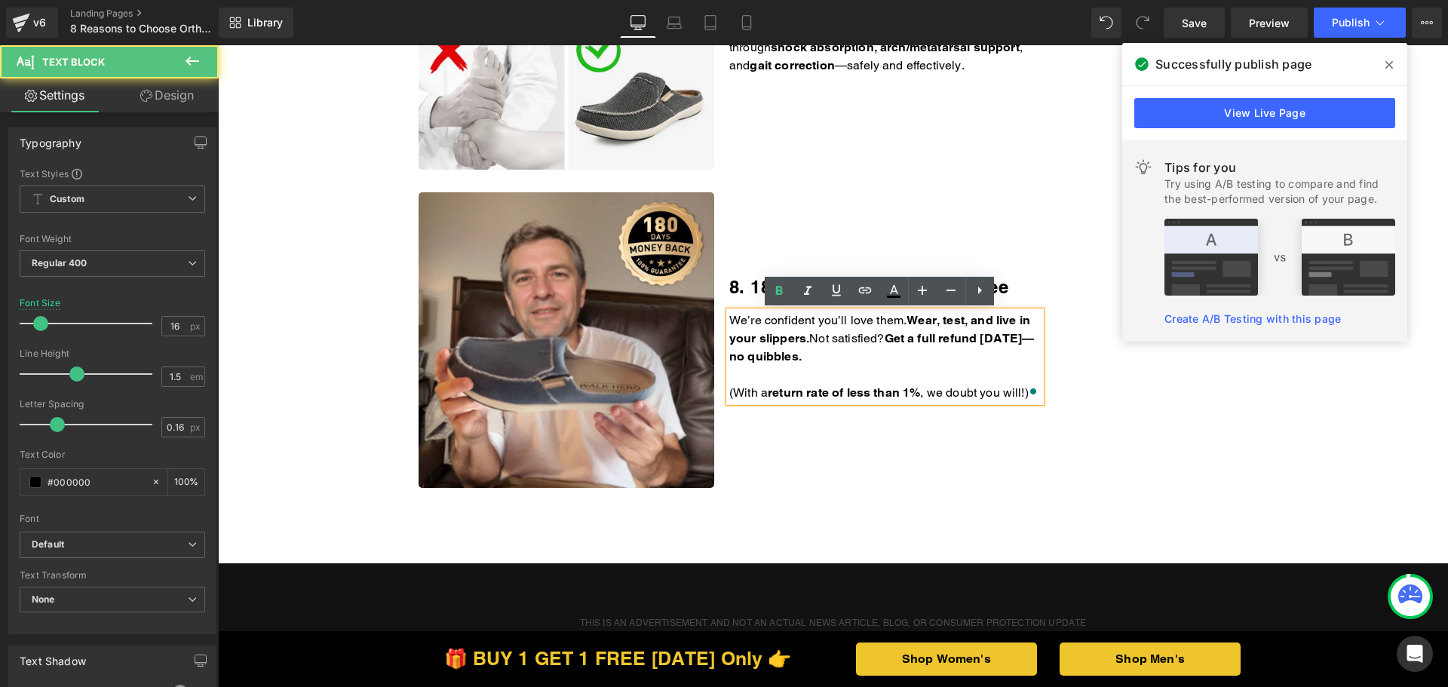
click at [887, 358] on p "We’re confident you’ll love them. Wear, test, and live in your slippers. Not sa…" at bounding box center [885, 339] width 312 height 54
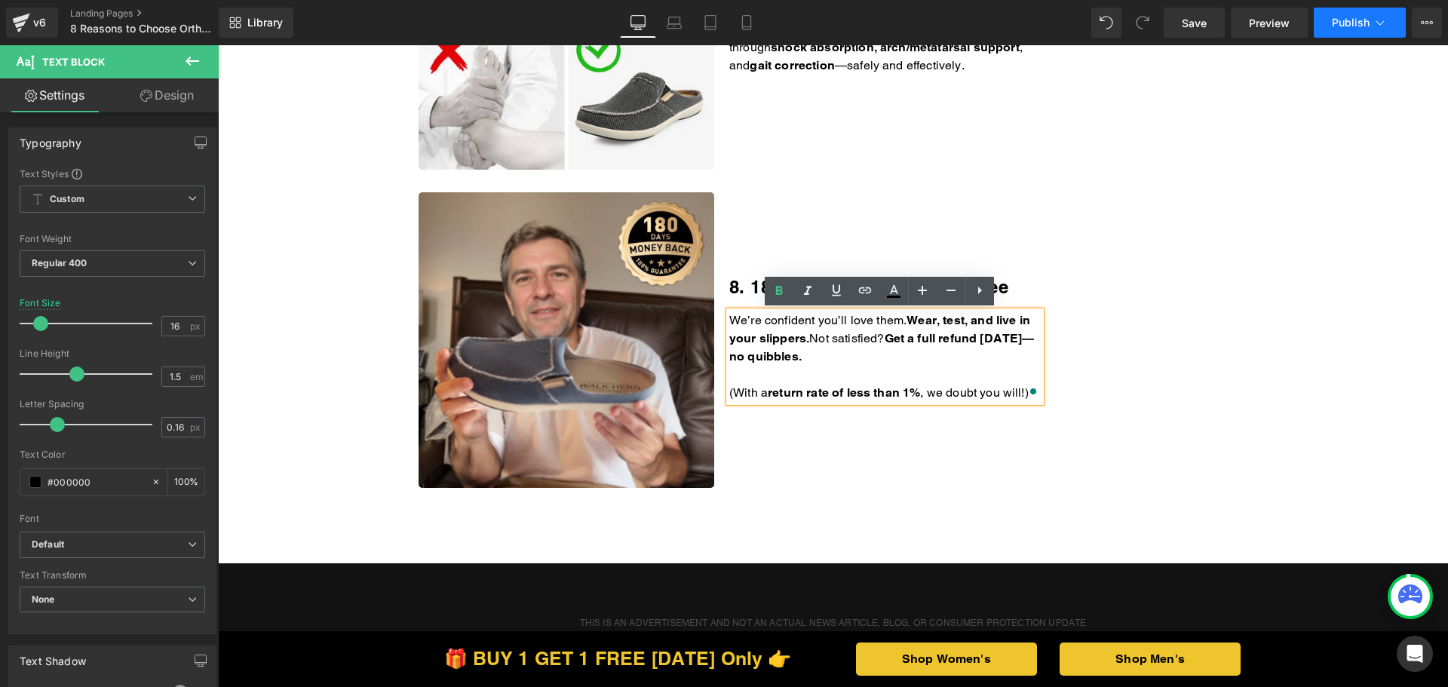
click at [1350, 26] on span "Publish" at bounding box center [1351, 23] width 38 height 12
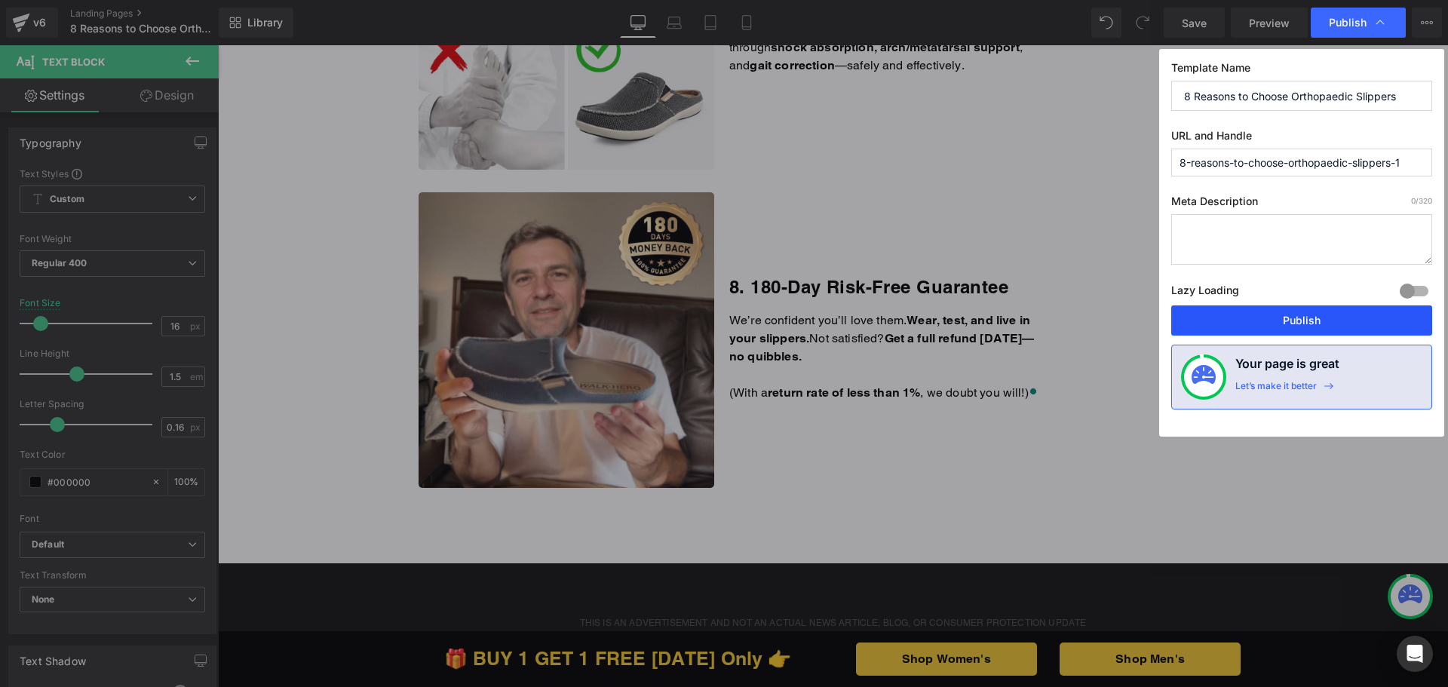
click at [1214, 319] on button "Publish" at bounding box center [1301, 321] width 261 height 30
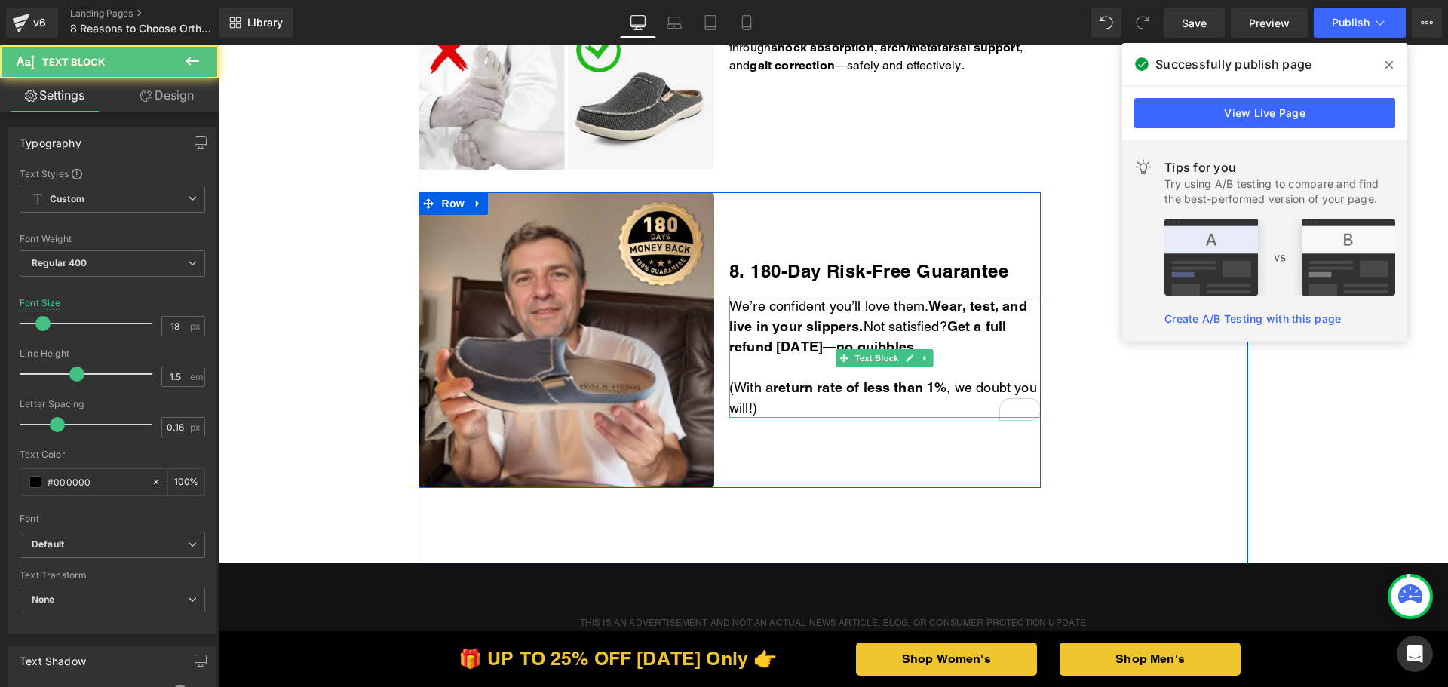
click at [803, 412] on p "(With a return rate of less than 1% , we doubt you will!)" at bounding box center [885, 397] width 312 height 41
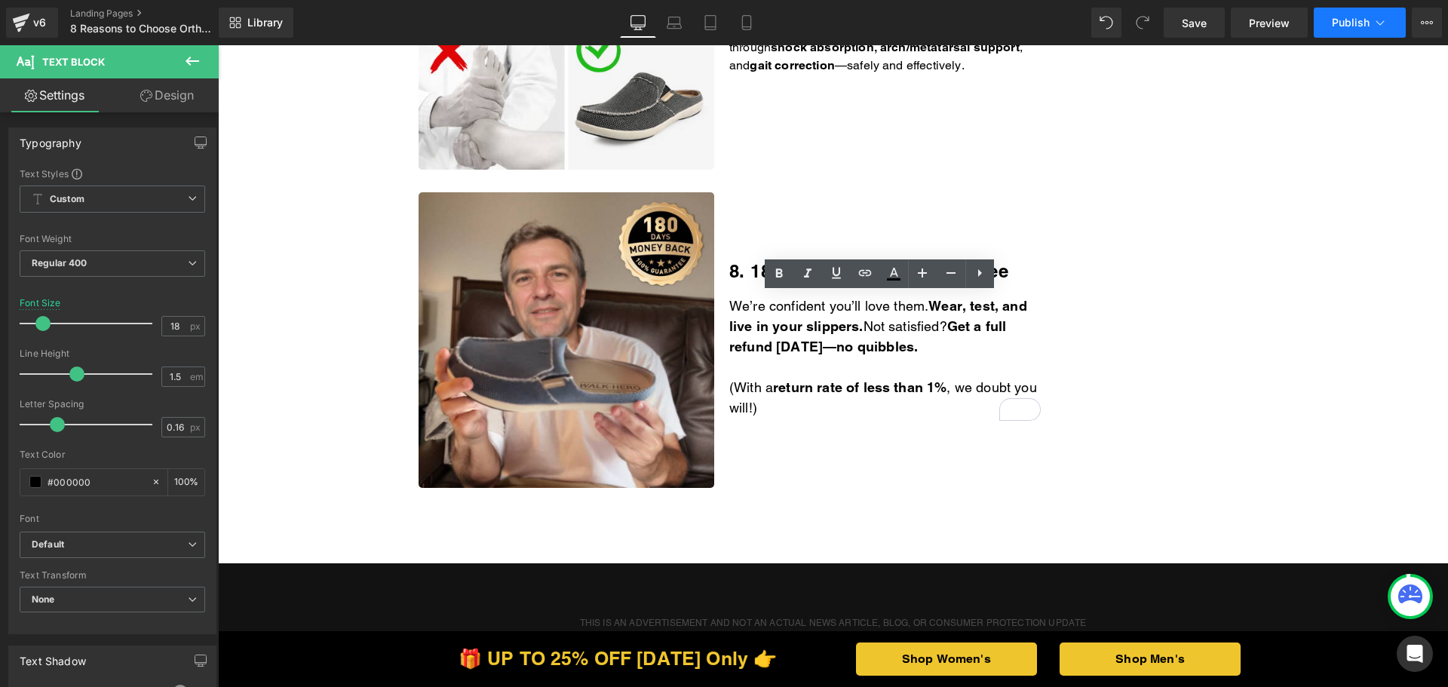
click at [1353, 20] on span "Publish" at bounding box center [1351, 23] width 38 height 12
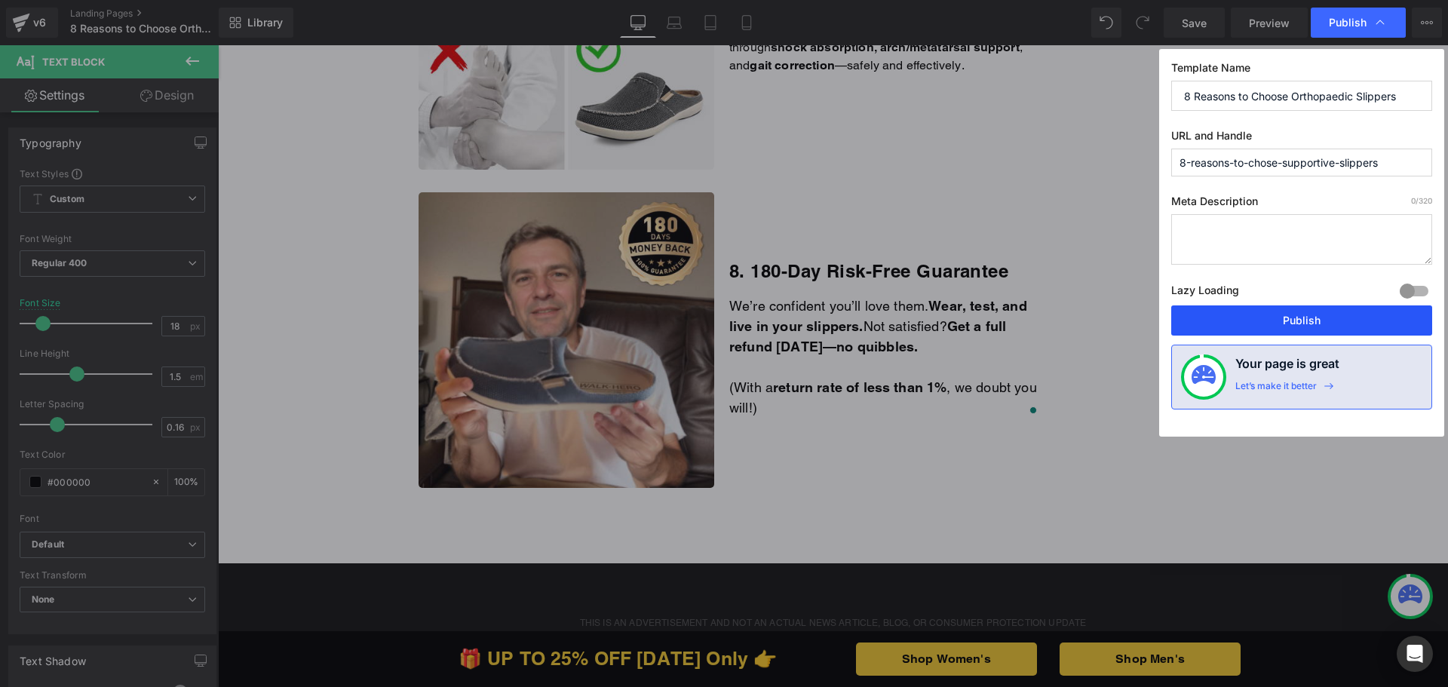
drag, startPoint x: 1183, startPoint y: 312, endPoint x: 921, endPoint y: 241, distance: 271.2
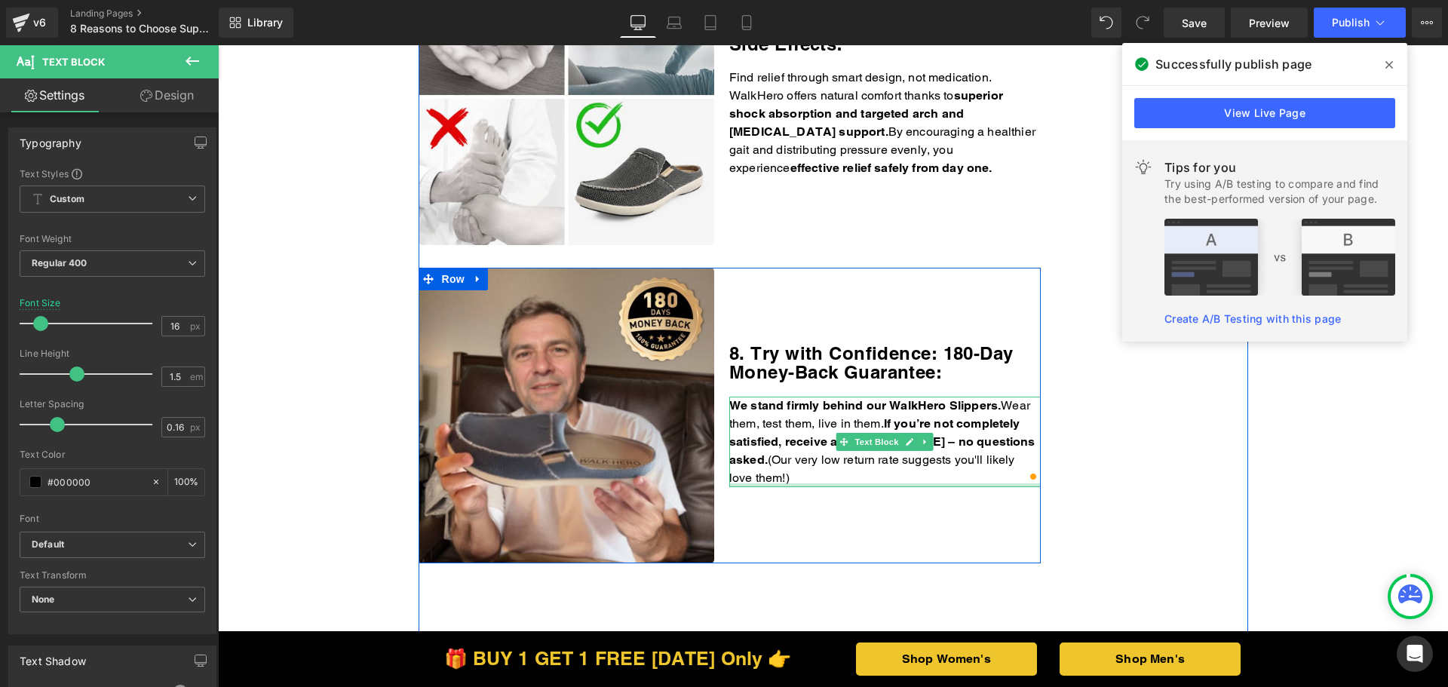
click at [858, 484] on div at bounding box center [885, 486] width 312 height 4
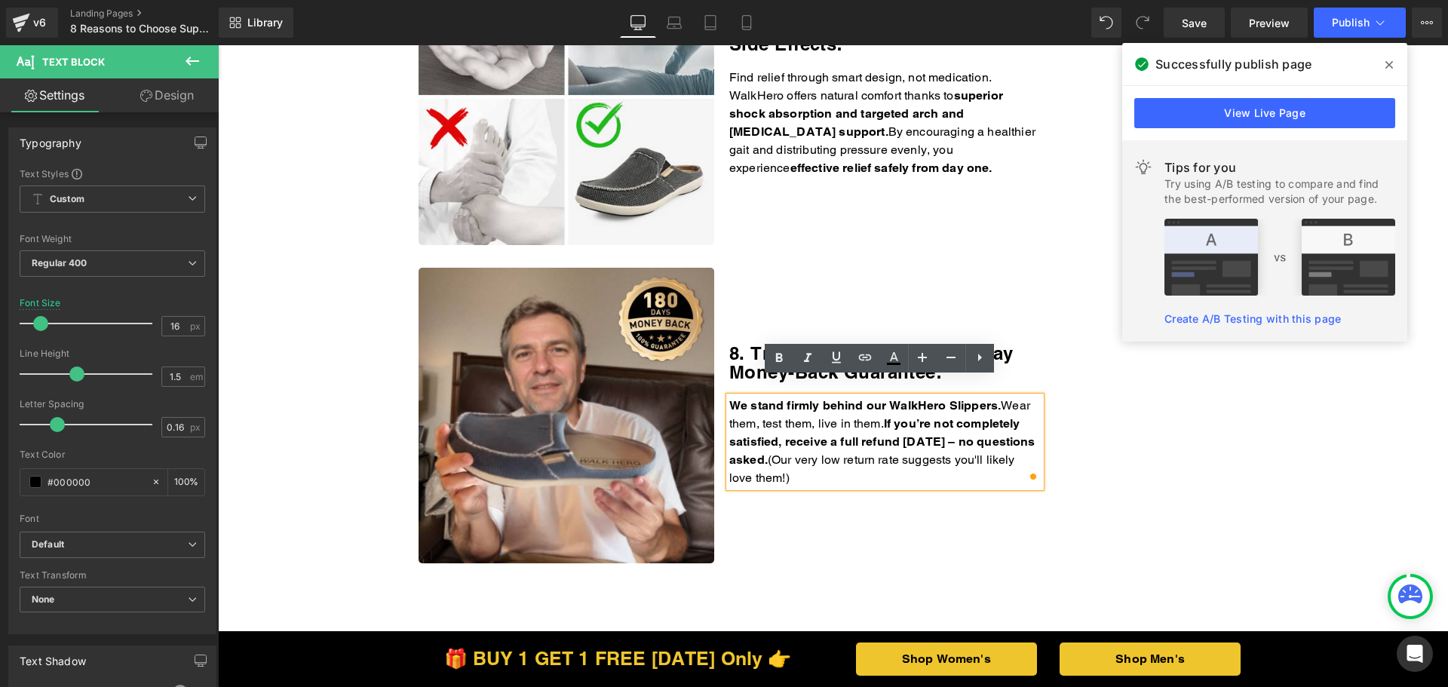
click at [863, 463] on p "We stand firmly behind our WalkHero Slippers. Wear them, test them, live in the…" at bounding box center [885, 442] width 312 height 91
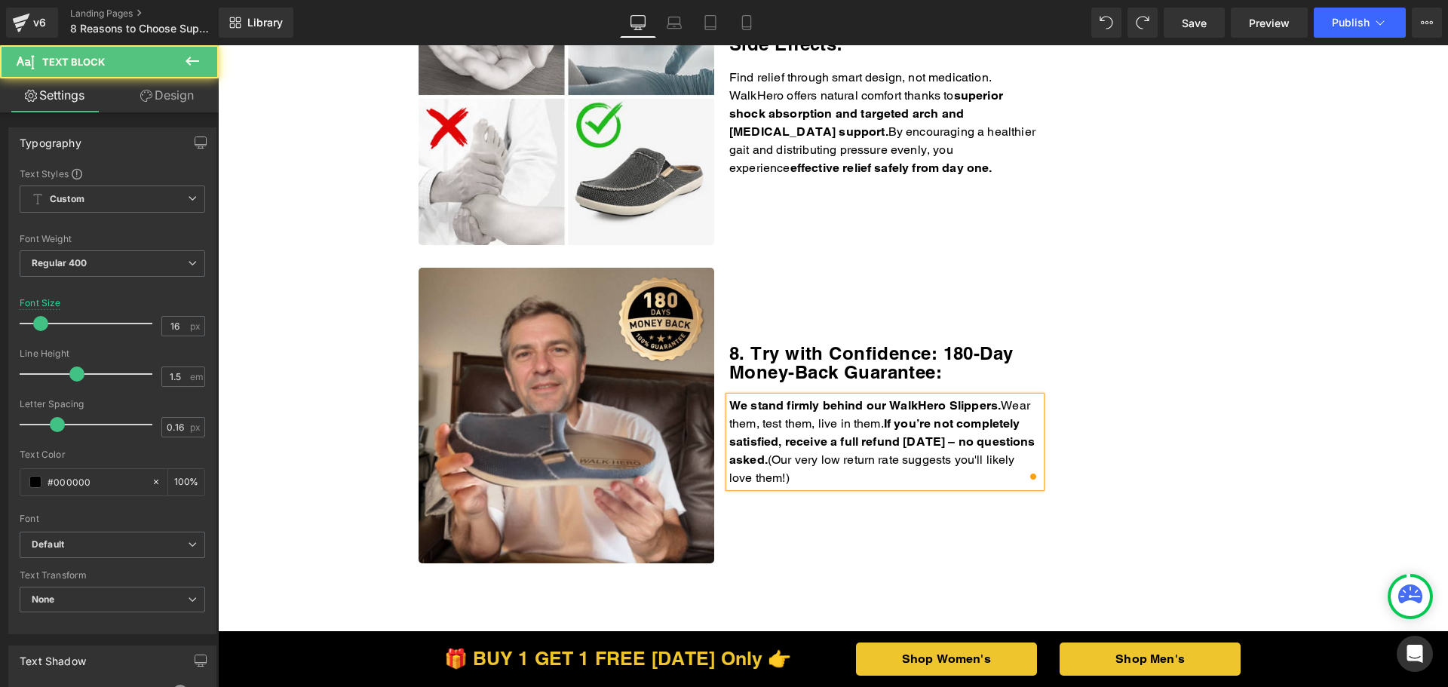
click at [869, 464] on p "We stand firmly behind our WalkHero Slippers. Wear them, test them, live in the…" at bounding box center [885, 442] width 312 height 91
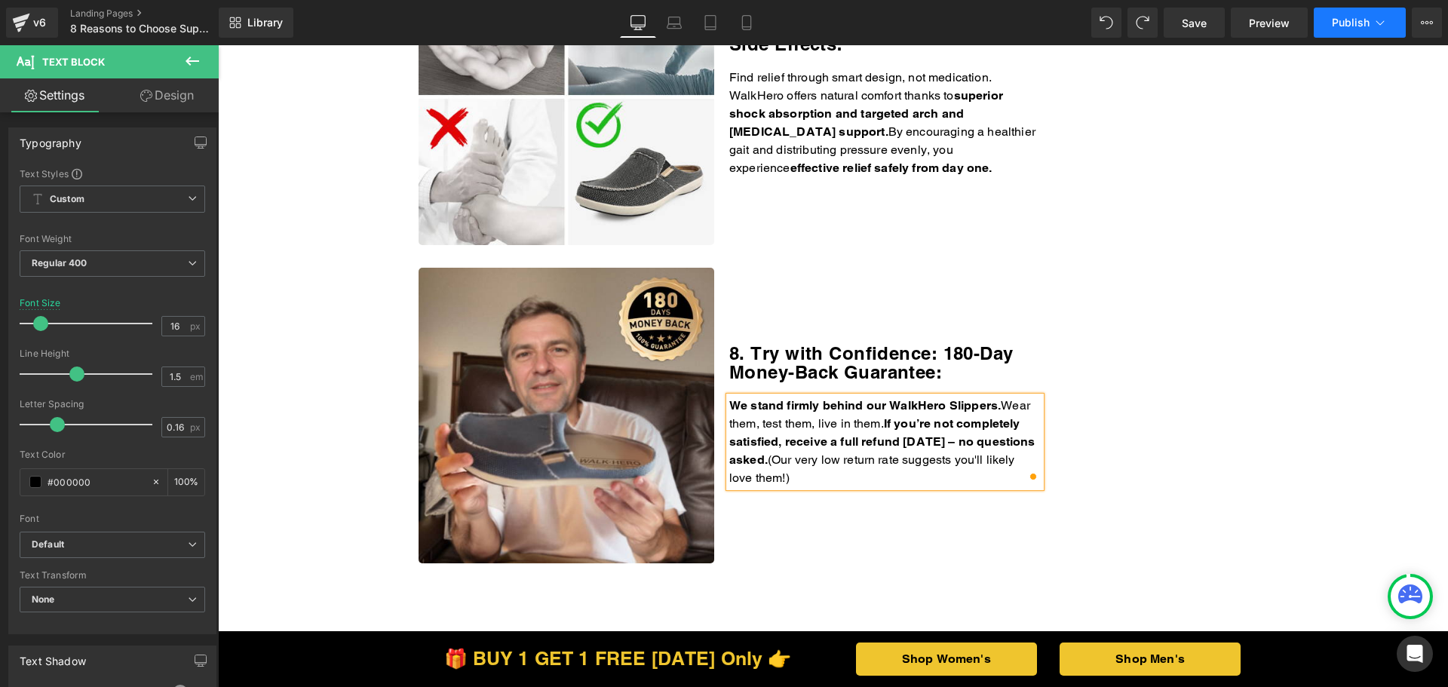
click at [1376, 15] on icon at bounding box center [1380, 22] width 15 height 15
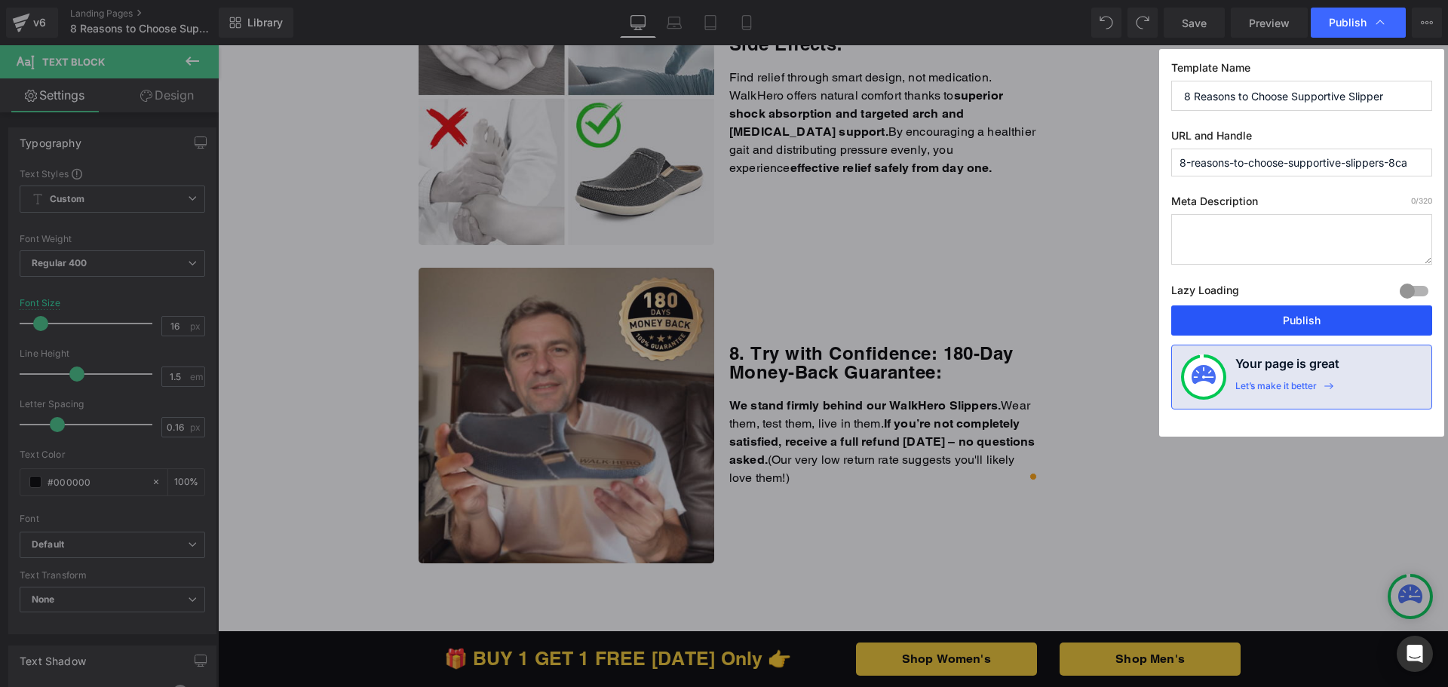
click at [0, 0] on button "Publish" at bounding box center [0, 0] width 0 height 0
